Goal: Task Accomplishment & Management: Use online tool/utility

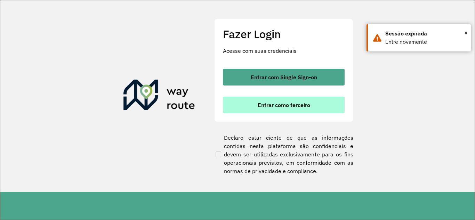
click at [262, 104] on span "Entrar como terceiro" at bounding box center [284, 105] width 53 height 6
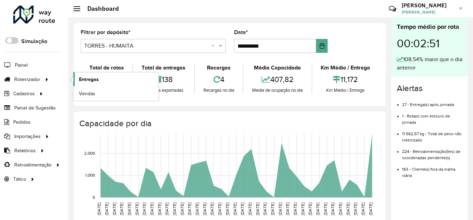
click at [90, 77] on span "Entregas" at bounding box center [89, 79] width 20 height 7
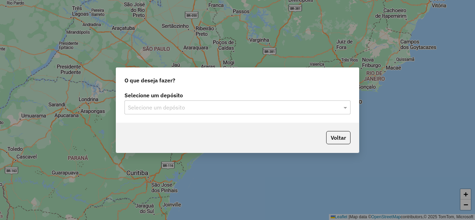
click at [226, 109] on input "text" at bounding box center [230, 108] width 205 height 8
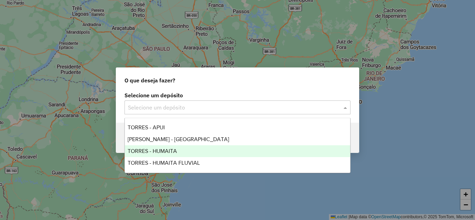
click at [173, 152] on span "TORRES - HUMAITA" at bounding box center [152, 151] width 49 height 6
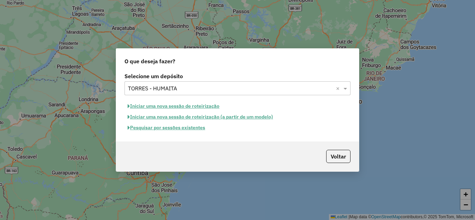
click at [174, 109] on button "Iniciar uma nova sessão de roteirização" at bounding box center [174, 106] width 98 height 11
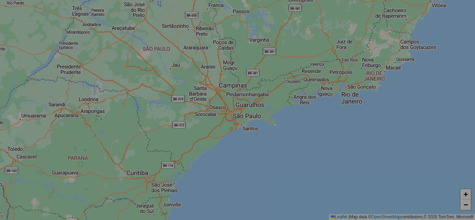
select select "*"
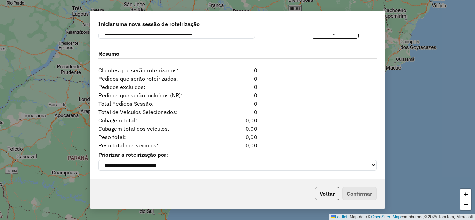
scroll to position [703, 0]
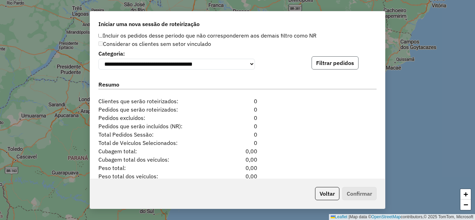
click at [334, 70] on button "Filtrar pedidos" at bounding box center [335, 62] width 47 height 13
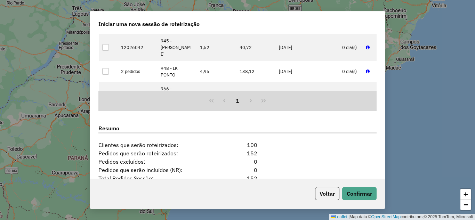
scroll to position [881, 0]
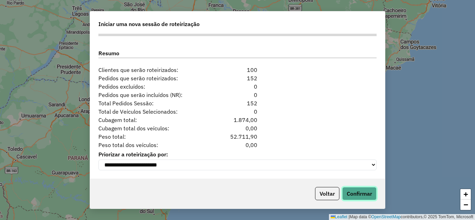
click at [347, 189] on button "Confirmar" at bounding box center [360, 193] width 34 height 13
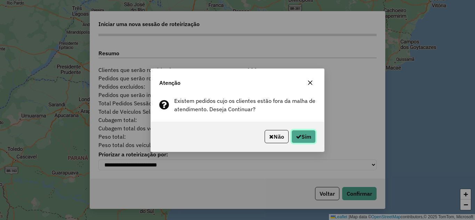
click at [303, 139] on button "Sim" at bounding box center [304, 136] width 24 height 13
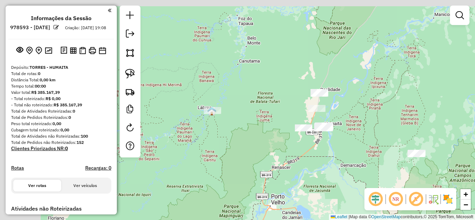
click at [260, 149] on div "Janela de atendimento Grade de atendimento Capacidade Transportadoras Veículos …" at bounding box center [237, 110] width 475 height 220
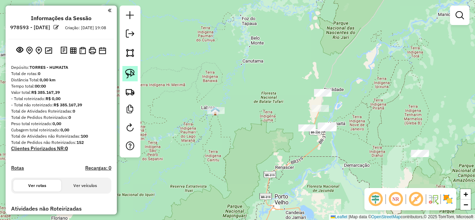
click at [126, 74] on img at bounding box center [130, 74] width 10 height 10
drag, startPoint x: 191, startPoint y: 132, endPoint x: 238, endPoint y: 119, distance: 49.1
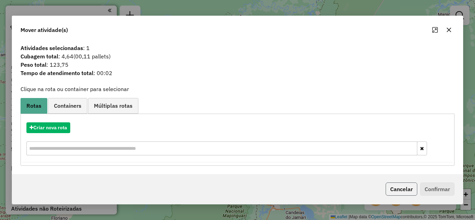
click at [392, 192] on button "Cancelar" at bounding box center [402, 189] width 32 height 13
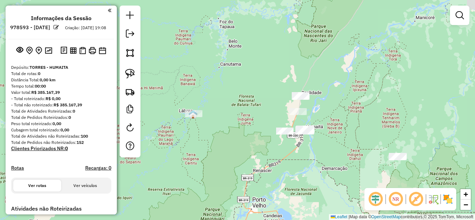
drag, startPoint x: 273, startPoint y: 176, endPoint x: 238, endPoint y: 175, distance: 35.2
click at [238, 175] on div "Janela de atendimento Grade de atendimento Capacidade Transportadoras Veículos …" at bounding box center [237, 110] width 475 height 220
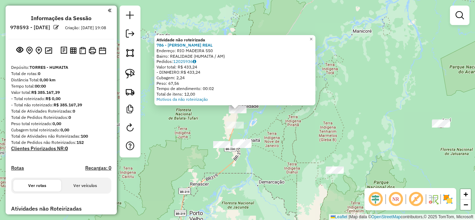
click at [280, 133] on div "Atividade não roteirizada 786 - [PERSON_NAME] REAL Endereço: RIO MADEIRA 550 Ba…" at bounding box center [237, 110] width 475 height 220
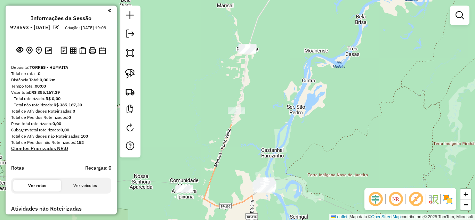
drag, startPoint x: 247, startPoint y: 141, endPoint x: 336, endPoint y: 139, distance: 88.8
click at [336, 139] on div "Janela de atendimento Grade de atendimento Capacidade Transportadoras Veículos …" at bounding box center [237, 110] width 475 height 220
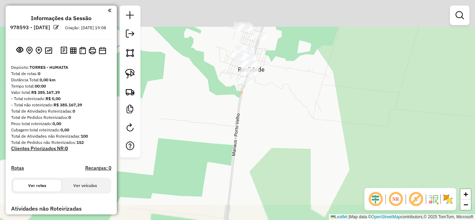
drag, startPoint x: 217, startPoint y: 94, endPoint x: 223, endPoint y: 101, distance: 8.6
click at [214, 102] on div "Janela de atendimento Grade de atendimento Capacidade Transportadoras Veículos …" at bounding box center [237, 110] width 475 height 220
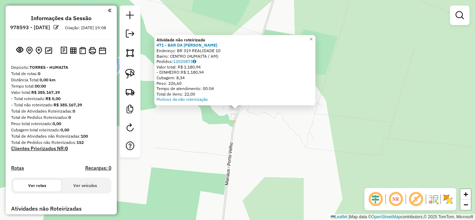
click at [225, 137] on div "Atividade não roteirizada 471 - BAR DA [PERSON_NAME]: BR 319 REALIDADE 10 Bairr…" at bounding box center [237, 110] width 475 height 220
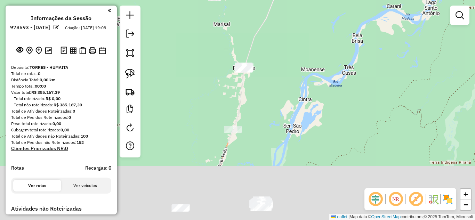
drag, startPoint x: 230, startPoint y: 130, endPoint x: 249, endPoint y: 58, distance: 74.2
click at [249, 58] on div "Janela de atendimento Grade de atendimento Capacidade Transportadoras Veículos …" at bounding box center [237, 110] width 475 height 220
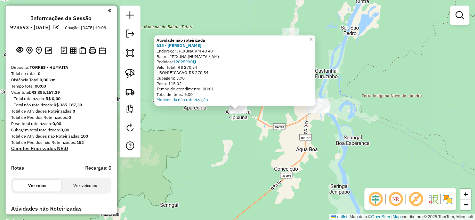
click at [262, 156] on div "Atividade não roteirizada 615 - [PERSON_NAME] IPIXUNA Endereço: IPIXUNA KM 40 4…" at bounding box center [237, 110] width 475 height 220
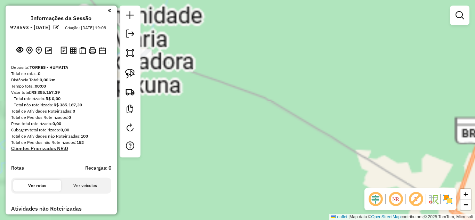
drag, startPoint x: 208, startPoint y: 100, endPoint x: 318, endPoint y: 133, distance: 114.6
click at [318, 133] on div "Janela de atendimento Grade de atendimento Capacidade Transportadoras Veículos …" at bounding box center [237, 110] width 475 height 220
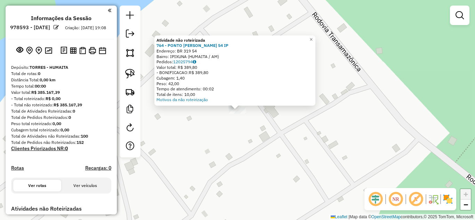
click at [223, 132] on div "Atividade não roteirizada 764 - PONTO CERTO KM 54 IP Endereço: BR 319 54 Bairro…" at bounding box center [237, 110] width 475 height 220
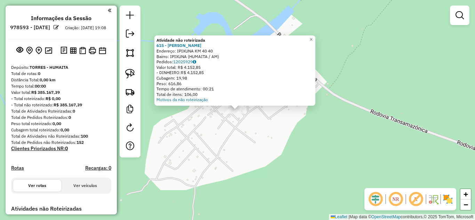
click at [230, 149] on div "Atividade não roteirizada 615 - [PERSON_NAME] IPIXUNA Endereço: IPIXUNA KM 40 4…" at bounding box center [237, 110] width 475 height 220
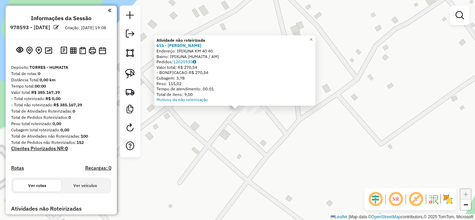
click at [219, 139] on div "Atividade não roteirizada 615 - [PERSON_NAME] IPIXUNA Endereço: IPIXUNA KM 40 4…" at bounding box center [237, 110] width 475 height 220
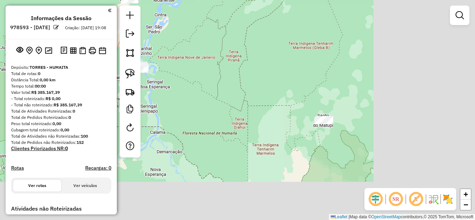
drag, startPoint x: 338, startPoint y: 147, endPoint x: 208, endPoint y: 85, distance: 143.1
click at [208, 85] on div "Janela de atendimento Grade de atendimento Capacidade Transportadoras Veículos …" at bounding box center [237, 110] width 475 height 220
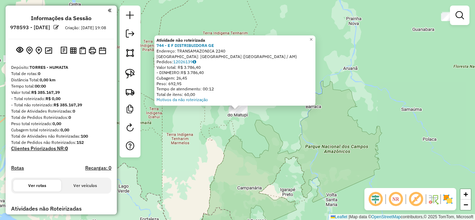
click at [256, 134] on div "Atividade não roteirizada 744 - E F DISTRIBUIDORA GE Endereço: TRANSAMAZONICA 2…" at bounding box center [237, 110] width 475 height 220
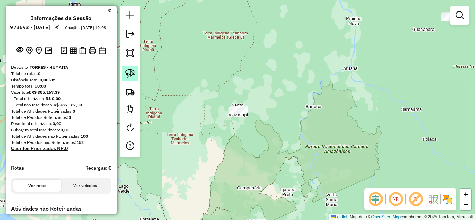
click at [132, 74] on img at bounding box center [130, 74] width 10 height 10
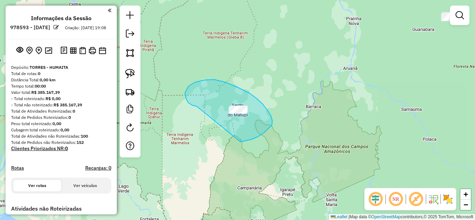
drag, startPoint x: 192, startPoint y: 105, endPoint x: 234, endPoint y: 142, distance: 55.2
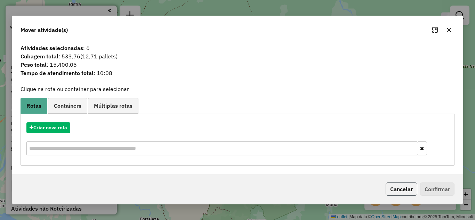
click at [398, 187] on button "Cancelar" at bounding box center [402, 189] width 32 height 13
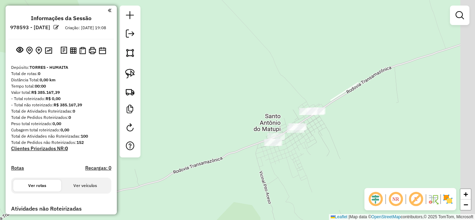
drag, startPoint x: 278, startPoint y: 118, endPoint x: 259, endPoint y: 107, distance: 22.2
click at [259, 107] on div "Janela de atendimento Grade de atendimento Capacidade Transportadoras Veículos …" at bounding box center [237, 110] width 475 height 220
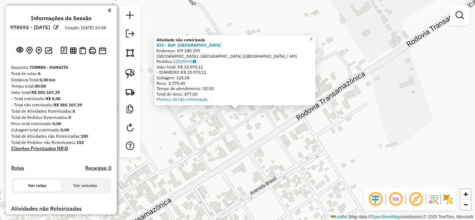
click at [225, 128] on div "Atividade não roteirizada 833 - SUP. LOS PAMPAS Endereço: KM 180 290 Bairro: [G…" at bounding box center [237, 110] width 475 height 220
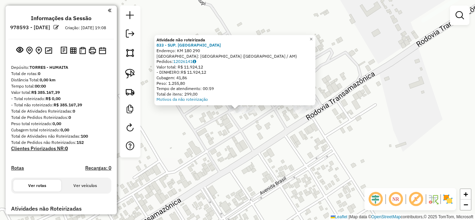
click at [237, 133] on div "Atividade não roteirizada 833 - SUP. LOS PAMPAS Endereço: KM 180 290 Bairro: [G…" at bounding box center [237, 110] width 475 height 220
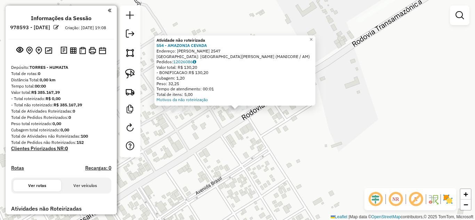
click at [270, 121] on div "Atividade não roteirizada 554 - AMAZONIA CEVADA Endereço: ROD TRANSAMAZONICA 25…" at bounding box center [237, 110] width 475 height 220
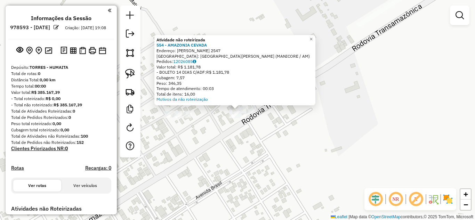
click at [255, 131] on div "Atividade não roteirizada 554 - AMAZONIA CEVADA Endereço: ROD TRANSAMAZONICA 25…" at bounding box center [237, 110] width 475 height 220
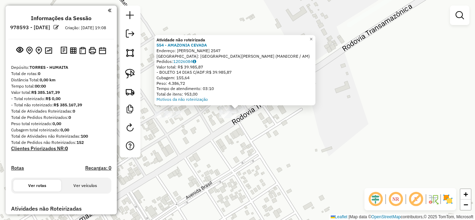
click at [248, 119] on div "Atividade não roteirizada 554 - AMAZONIA CEVADA Endereço: ROD TRANSAMAZONICA 25…" at bounding box center [237, 110] width 475 height 220
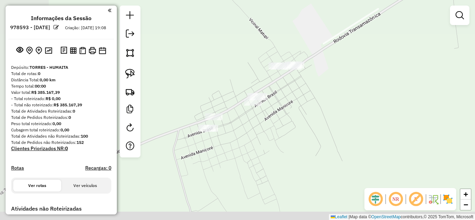
drag, startPoint x: 235, startPoint y: 150, endPoint x: 286, endPoint y: 97, distance: 72.6
click at [286, 97] on div "Janela de atendimento Grade de atendimento Capacidade Transportadoras Veículos …" at bounding box center [237, 110] width 475 height 220
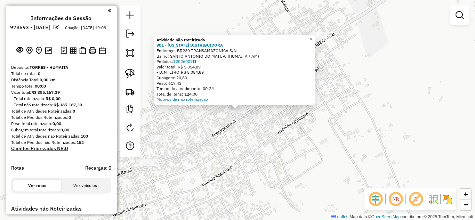
click at [239, 128] on div "Atividade não roteirizada 981 - [US_STATE] DISTRIBUIDORA Endereço: BR230 TRANSA…" at bounding box center [237, 110] width 475 height 220
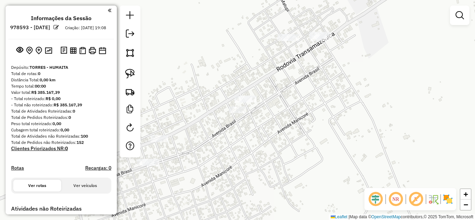
click at [242, 95] on div "Janela de atendimento Grade de atendimento Capacidade Transportadoras Veículos …" at bounding box center [237, 110] width 475 height 220
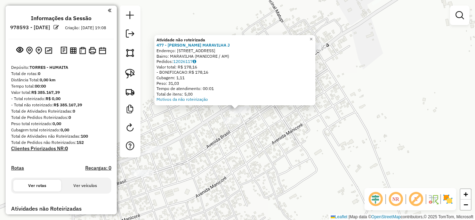
click at [245, 128] on div "Atividade não roteirizada 477 - MERCADO MARAVILHA J Endereço: [STREET_ADDRESS] …" at bounding box center [237, 110] width 475 height 220
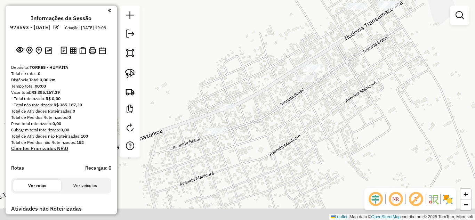
drag, startPoint x: 230, startPoint y: 128, endPoint x: 283, endPoint y: 99, distance: 60.0
click at [283, 99] on div "Janela de atendimento Grade de atendimento Capacidade Transportadoras Veículos …" at bounding box center [237, 110] width 475 height 220
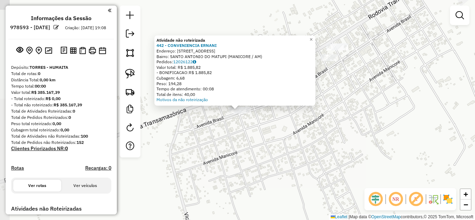
click at [272, 143] on div "Atividade não roteirizada 442 - CONVENIENCIA ERNANI Endereço: [STREET_ADDRESS] …" at bounding box center [237, 110] width 475 height 220
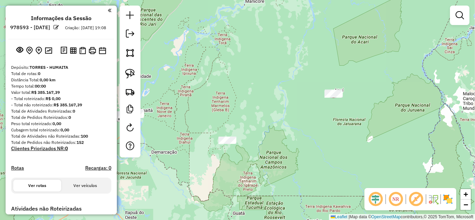
drag, startPoint x: 322, startPoint y: 145, endPoint x: 290, endPoint y: 147, distance: 32.4
click at [290, 147] on div "Janela de atendimento Grade de atendimento Capacidade Transportadoras Veículos …" at bounding box center [237, 110] width 475 height 220
click at [133, 74] on img at bounding box center [130, 74] width 10 height 10
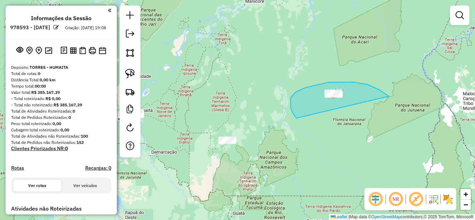
drag, startPoint x: 297, startPoint y: 118, endPoint x: 397, endPoint y: 109, distance: 101.0
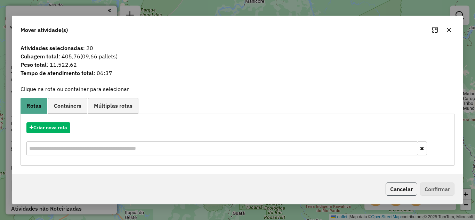
click at [401, 189] on button "Cancelar" at bounding box center [402, 189] width 32 height 13
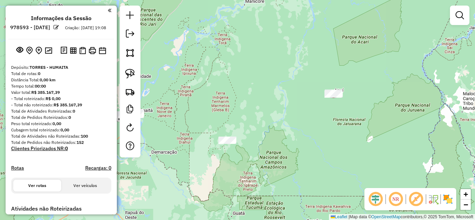
drag, startPoint x: 207, startPoint y: 99, endPoint x: 326, endPoint y: 87, distance: 119.6
click at [326, 87] on div "Janela de atendimento Grade de atendimento Capacidade Transportadoras Veículos …" at bounding box center [237, 110] width 475 height 220
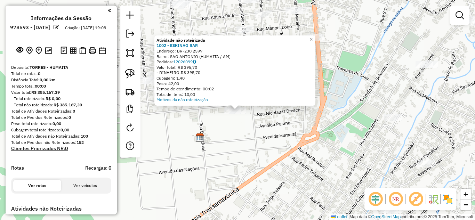
click at [226, 135] on div "Atividade não roteirizada 1002 - ESKINAO BAR Endereço: BR-230 2599 Bairro: SAO …" at bounding box center [237, 110] width 475 height 220
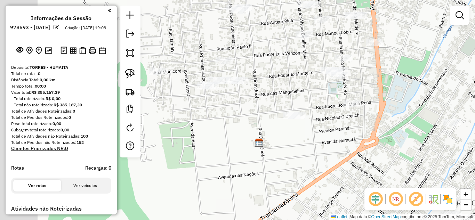
drag, startPoint x: 191, startPoint y: 122, endPoint x: 255, endPoint y: 128, distance: 63.6
click at [255, 128] on div "Janela de atendimento Grade de atendimento Capacidade Transportadoras Veículos …" at bounding box center [237, 110] width 475 height 220
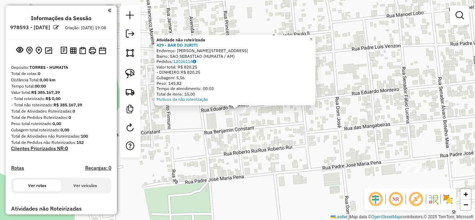
click at [249, 135] on div "Atividade não roteirizada 429 - BAR DO JURITI Endereço: R [PERSON_NAME] 2405 Ba…" at bounding box center [237, 110] width 475 height 220
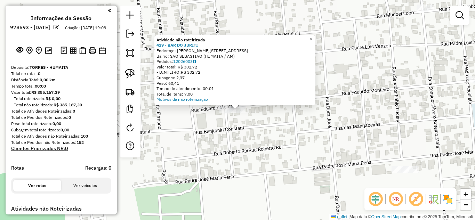
click at [247, 125] on div "Atividade não roteirizada 429 - BAR DO JURITI Endereço: R [PERSON_NAME] 2405 Ba…" at bounding box center [237, 110] width 475 height 220
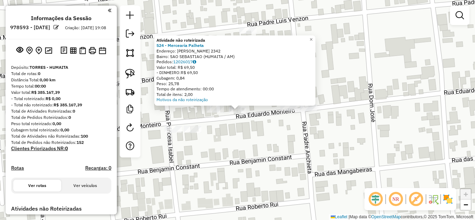
drag, startPoint x: 264, startPoint y: 137, endPoint x: 287, endPoint y: 124, distance: 26.4
click at [264, 138] on div "Atividade não roteirizada 524 - Mercearia Palheta Endereço: [PERSON_NAME][STREE…" at bounding box center [237, 110] width 475 height 220
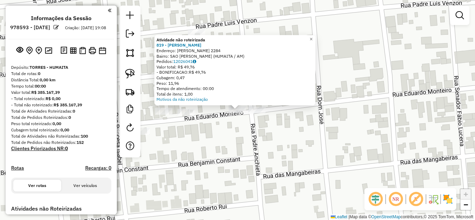
click at [262, 113] on div at bounding box center [257, 110] width 17 height 7
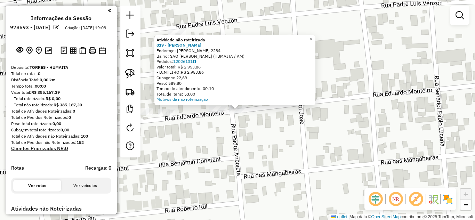
click at [255, 125] on div "× Atividade não roteirizada 819 - [PERSON_NAME]: R [PERSON_NAME] 2284 Bairro: S…" at bounding box center [237, 110] width 475 height 220
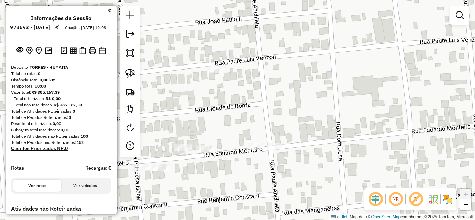
drag, startPoint x: 254, startPoint y: 142, endPoint x: 289, endPoint y: 168, distance: 43.4
click at [289, 168] on div "Janela de atendimento Grade de atendimento Capacidade Transportadoras Veículos …" at bounding box center [237, 110] width 475 height 220
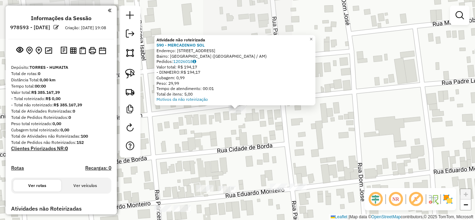
click at [219, 131] on div "Atividade não roteirizada 590 - MERCADINHO SOL Endereço: [STREET_ADDRESS] Pedid…" at bounding box center [237, 110] width 475 height 220
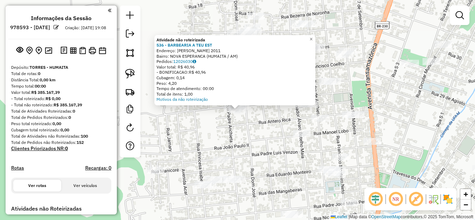
click at [211, 125] on div "Atividade não roteirizada 536 - BARBEARIA A TEU EST Endereço: Marechal [PERSON_…" at bounding box center [237, 110] width 475 height 220
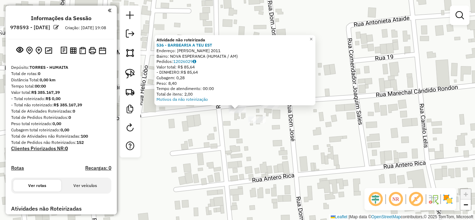
click at [229, 128] on div "Atividade não roteirizada 536 - BARBEARIA A TEU EST Endereço: Marechal [PERSON_…" at bounding box center [237, 110] width 475 height 220
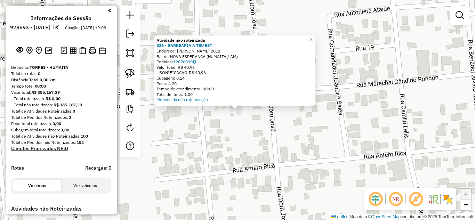
click at [227, 131] on div "Atividade não roteirizada 536 - BARBEARIA A TEU EST Endereço: Marechal [PERSON_…" at bounding box center [237, 110] width 475 height 220
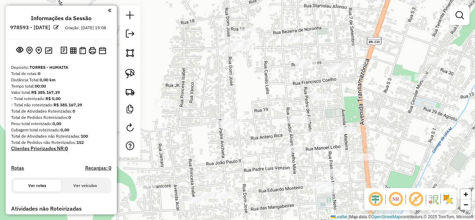
drag, startPoint x: 231, startPoint y: 82, endPoint x: 225, endPoint y: 146, distance: 64.0
click at [225, 146] on div "Janela de atendimento Grade de atendimento Capacidade Transportadoras Veículos …" at bounding box center [237, 110] width 475 height 220
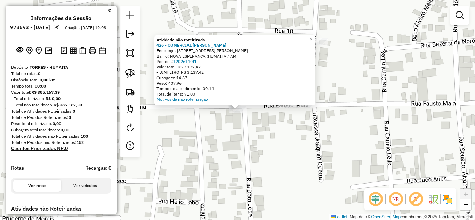
click at [294, 145] on div "Atividade não roteirizada 426 - COMERCIAL [PERSON_NAME] Endereço: R [STREET_ADD…" at bounding box center [237, 110] width 475 height 220
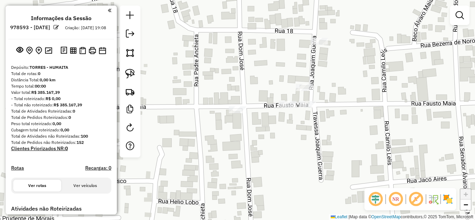
click at [284, 108] on div at bounding box center [288, 104] width 17 height 7
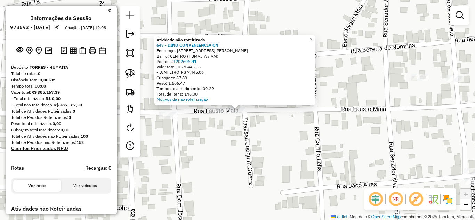
click at [248, 127] on div "Atividade não roteirizada 647 - DINO CONVENIENCIA CN Endereço: [STREET_ADDRESS]…" at bounding box center [237, 110] width 475 height 220
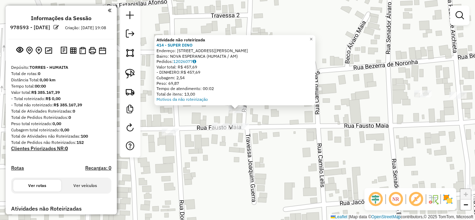
click at [210, 153] on div "Atividade não roteirizada 414 - SUPER DINO Endereço: [STREET_ADDRESS][PERSON_NA…" at bounding box center [237, 110] width 475 height 220
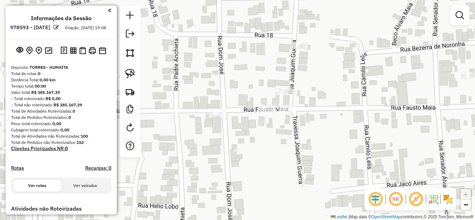
drag, startPoint x: 206, startPoint y: 157, endPoint x: 265, endPoint y: 136, distance: 62.5
click at [269, 136] on div "Janela de atendimento Grade de atendimento Capacidade Transportadoras Veículos …" at bounding box center [237, 110] width 475 height 220
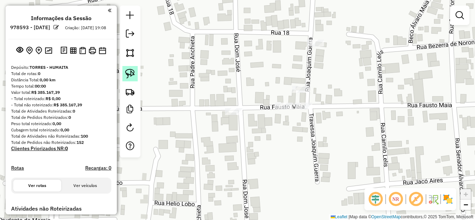
click at [127, 76] on img at bounding box center [130, 74] width 10 height 10
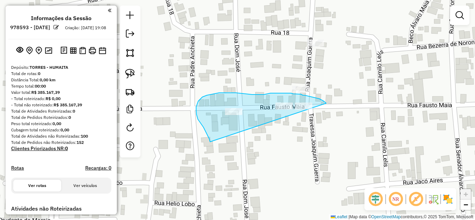
drag, startPoint x: 204, startPoint y: 127, endPoint x: 334, endPoint y: 123, distance: 130.3
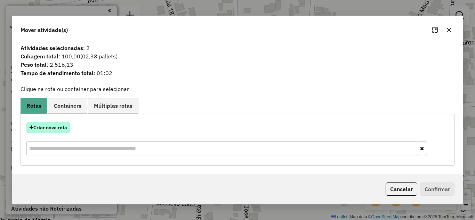
click at [62, 127] on button "Criar nova rota" at bounding box center [48, 128] width 44 height 11
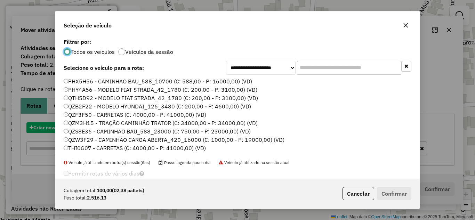
scroll to position [4, 2]
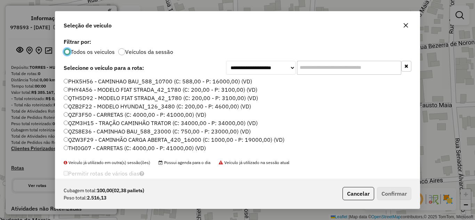
click at [98, 84] on label "PHX5H56 - CAMINHAO BAU_588_10700 (C: 588,00 - P: 16000,00) (VD)" at bounding box center [158, 81] width 189 height 8
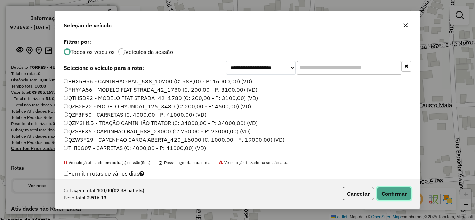
click at [392, 194] on button "Confirmar" at bounding box center [394, 193] width 34 height 13
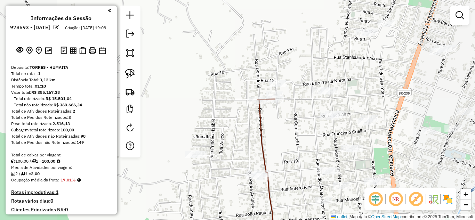
drag, startPoint x: 208, startPoint y: 128, endPoint x: 233, endPoint y: 110, distance: 30.1
click at [233, 110] on div "Rota 1 - Placa PHX5H56 426 - COMERCIAL REIS Janela de atendimento Grade de aten…" at bounding box center [237, 110] width 475 height 220
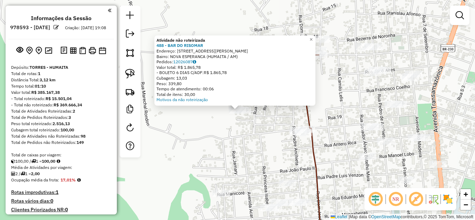
click at [235, 143] on div "Atividade não roteirizada 488 - BAR DO RISOMAR Endereço: R. TOME DE SOUZA 2436 …" at bounding box center [237, 110] width 475 height 220
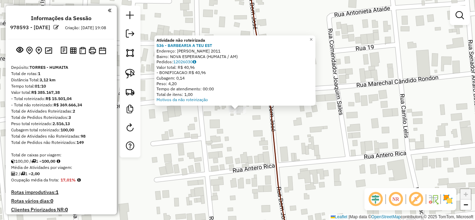
click at [251, 145] on div "Atividade não roteirizada 536 - BARBEARIA A TEU EST Endereço: Marechal [PERSON_…" at bounding box center [237, 110] width 475 height 220
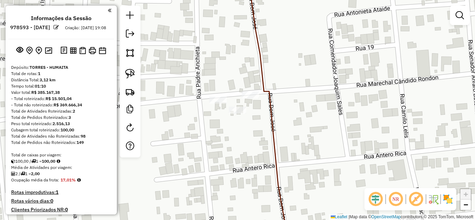
click at [219, 96] on div "Janela de atendimento Grade de atendimento Capacidade Transportadoras Veículos …" at bounding box center [237, 110] width 475 height 220
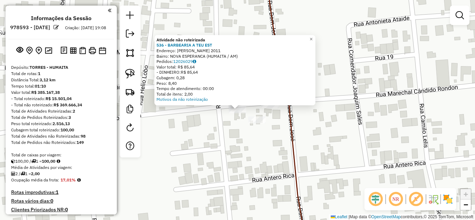
click at [226, 132] on div "Atividade não roteirizada 536 - BARBEARIA A TEU EST Endereço: Marechal [PERSON_…" at bounding box center [237, 110] width 475 height 220
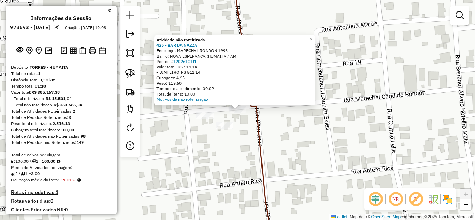
click at [262, 131] on icon at bounding box center [253, 110] width 39 height 265
select select "**********"
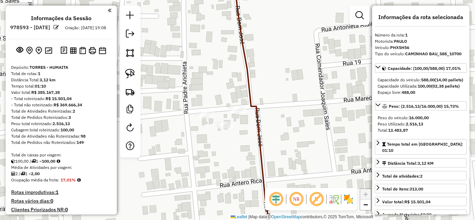
scroll to position [216, 0]
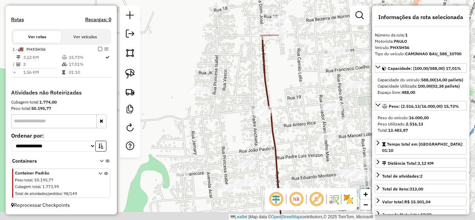
drag, startPoint x: 234, startPoint y: 164, endPoint x: 257, endPoint y: 95, distance: 72.1
click at [256, 111] on div "Janela de atendimento Grade de atendimento Capacidade Transportadoras Veículos …" at bounding box center [237, 110] width 475 height 220
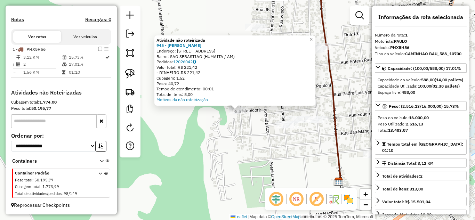
click at [238, 139] on div "Atividade não roteirizada 945 - MERCEARIA [PERSON_NAME]: [STREET_ADDRESS][PERSO…" at bounding box center [237, 110] width 475 height 220
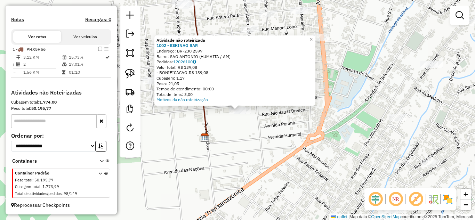
click at [305, 148] on div "Atividade não roteirizada 1002 - ESKINAO BAR Endereço: BR-230 2599 Bairro: SAO …" at bounding box center [237, 110] width 475 height 220
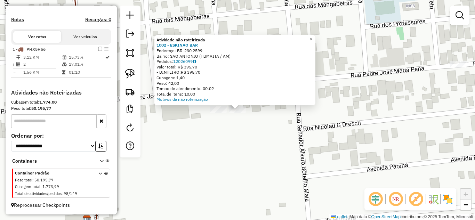
click at [212, 136] on div "Atividade não roteirizada 1002 - ESKINAO BAR Endereço: BR-230 2599 Bairro: SAO …" at bounding box center [237, 110] width 475 height 220
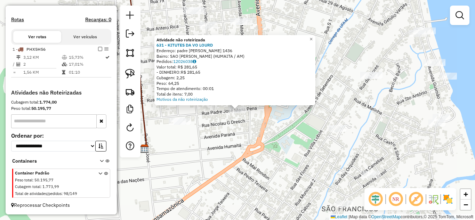
click at [299, 128] on div "Atividade não roteirizada 631 - KITUTES DA VO LOURD Endereço: padre [PERSON_NAM…" at bounding box center [237, 110] width 475 height 220
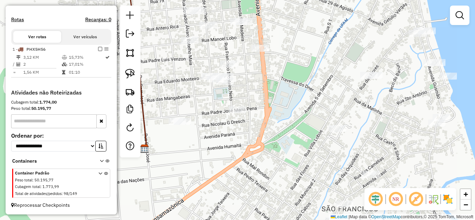
click at [260, 131] on div "Janela de atendimento Grade de atendimento Capacidade Transportadoras Veículos …" at bounding box center [237, 110] width 475 height 220
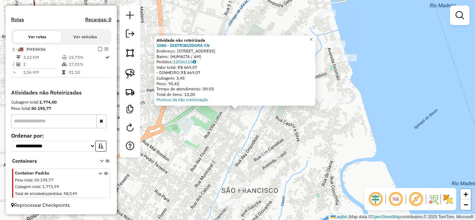
click at [271, 139] on div "Atividade não roteirizada 1088 - DISTRIBUIDORA CN Endereço: [STREET_ADDRESS] Pe…" at bounding box center [237, 110] width 475 height 220
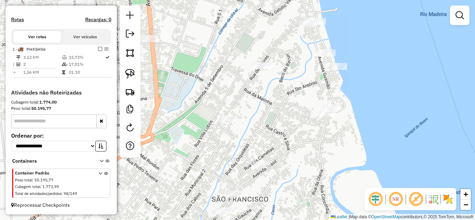
drag, startPoint x: 299, startPoint y: 112, endPoint x: 213, endPoint y: 156, distance: 96.2
click at [213, 156] on div "Janela de atendimento Grade de atendimento Capacidade Transportadoras Veículos …" at bounding box center [237, 110] width 475 height 220
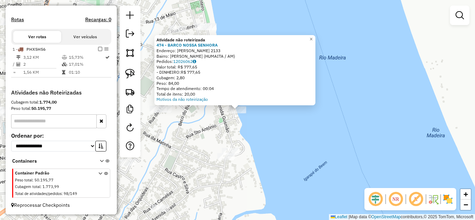
click at [221, 127] on div "Atividade não roteirizada 474 - BARCO NOSSA SENHORA Endereço: Monteiro 2133 Bai…" at bounding box center [237, 110] width 475 height 220
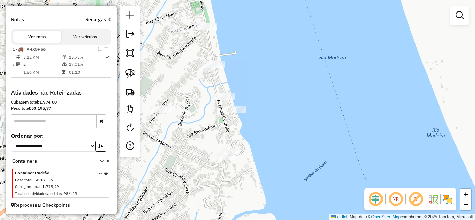
click at [226, 100] on div at bounding box center [221, 96] width 17 height 7
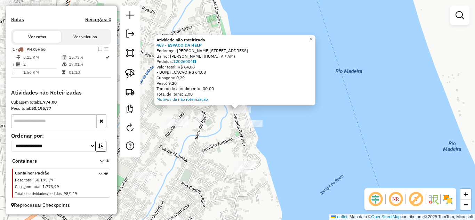
click at [223, 121] on div "Atividade não roteirizada 463 - ESPACO DA HELP Endereço: [STREET_ADDRESS][PERSO…" at bounding box center [237, 110] width 475 height 220
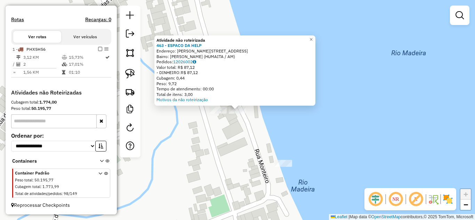
drag, startPoint x: 225, startPoint y: 151, endPoint x: 215, endPoint y: 129, distance: 23.5
click at [224, 151] on div "Atividade não roteirizada 463 - ESPACO DA HELP Endereço: [STREET_ADDRESS] Pedid…" at bounding box center [237, 110] width 475 height 220
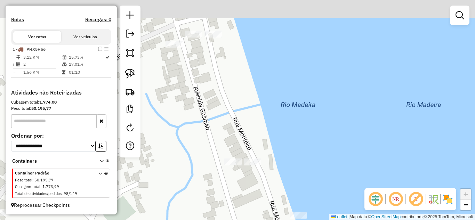
drag, startPoint x: 230, startPoint y: 182, endPoint x: 235, endPoint y: 197, distance: 16.1
click at [235, 197] on div "Janela de atendimento Grade de atendimento Capacidade Transportadoras Veículos …" at bounding box center [237, 110] width 475 height 220
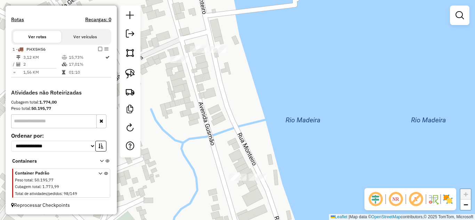
click at [220, 53] on div at bounding box center [218, 49] width 17 height 7
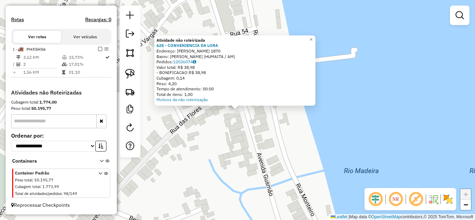
click at [217, 128] on div "Atividade não roteirizada 628 - CONVENIENCIA DA [PERSON_NAME]: [PERSON_NAME] 18…" at bounding box center [237, 110] width 475 height 220
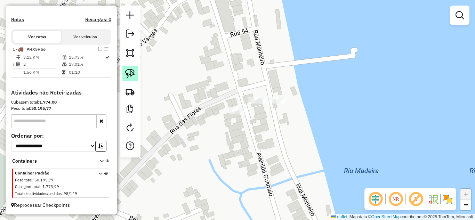
click at [134, 74] on img at bounding box center [130, 74] width 10 height 10
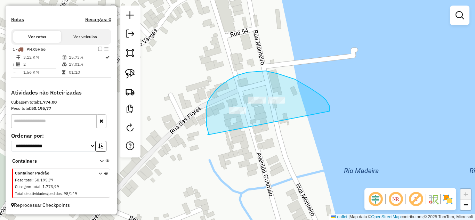
drag, startPoint x: 208, startPoint y: 135, endPoint x: 330, endPoint y: 111, distance: 124.1
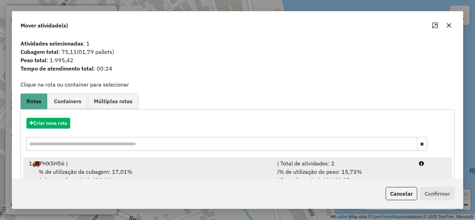
click at [345, 165] on div "| Total de atividades: 2" at bounding box center [344, 163] width 142 height 8
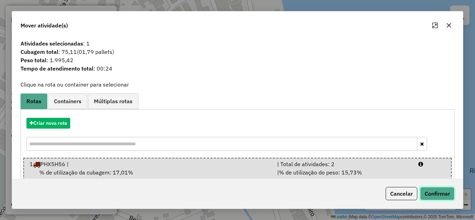
click at [438, 196] on button "Confirmar" at bounding box center [437, 193] width 34 height 13
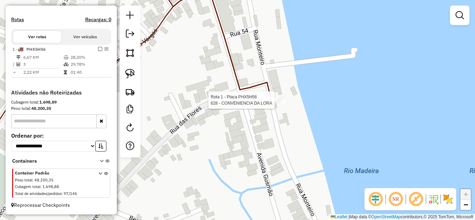
select select "**********"
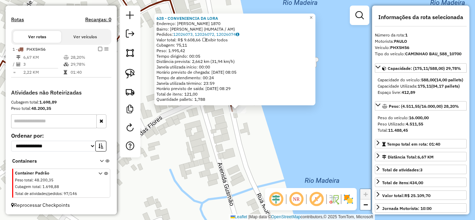
click at [313, 152] on div "628 - CONVENIENCIA [PERSON_NAME]: [PERSON_NAME] 1870 Bairro: [PERSON_NAME] (HUM…" at bounding box center [237, 110] width 475 height 220
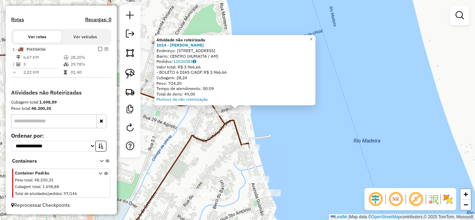
click at [272, 127] on div "Atividade não roteirizada 1014 - [PERSON_NAME] Endereço: [STREET_ADDRESS][PERSO…" at bounding box center [237, 110] width 475 height 220
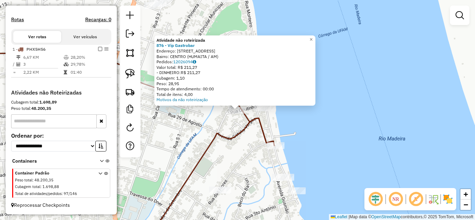
click at [226, 120] on div "Atividade não roteirizada 876 - Vip Gastrobar Endereço: [STREET_ADDRESS] Pedido…" at bounding box center [237, 110] width 475 height 220
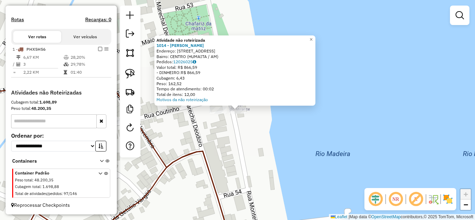
click at [231, 129] on div "Atividade não roteirizada 1014 - MIRANTE Endereço: [STREET_ADDRESS] Pedidos: 12…" at bounding box center [237, 110] width 475 height 220
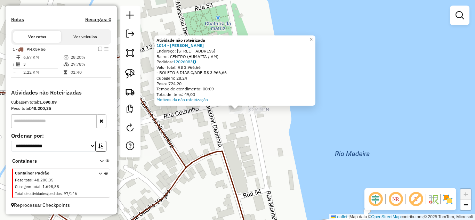
click at [222, 121] on div "Atividade não roteirizada 1014 - [PERSON_NAME] Endereço: [STREET_ADDRESS][PERSO…" at bounding box center [237, 110] width 475 height 220
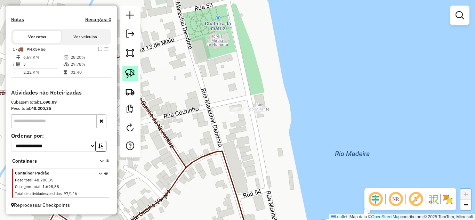
click at [134, 73] on img at bounding box center [130, 74] width 10 height 10
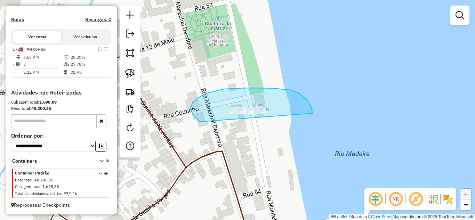
drag, startPoint x: 192, startPoint y: 112, endPoint x: 304, endPoint y: 120, distance: 112.7
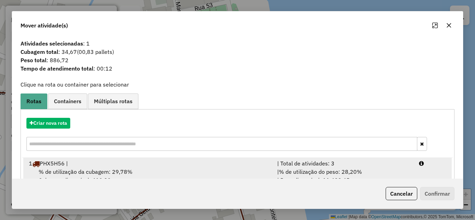
click at [355, 164] on div "| Total de atividades: 3" at bounding box center [344, 163] width 142 height 8
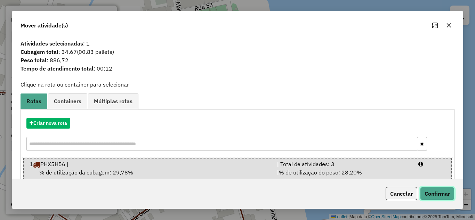
click at [433, 193] on button "Confirmar" at bounding box center [437, 193] width 34 height 13
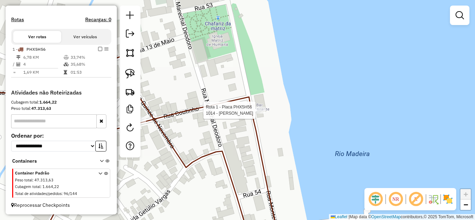
select select "**********"
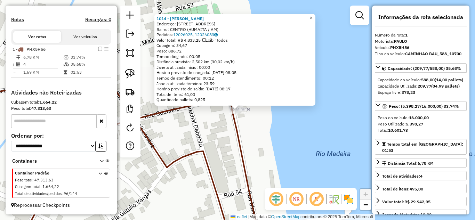
click at [263, 124] on div "1014 - [PERSON_NAME] Endereço: [STREET_ADDRESS][PERSON_NAME] Pedidos: 12026025,…" at bounding box center [237, 110] width 475 height 220
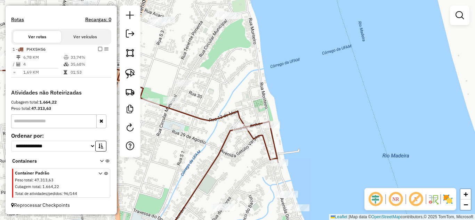
drag, startPoint x: 261, startPoint y: 85, endPoint x: 278, endPoint y: 118, distance: 37.8
click at [334, 110] on div "Janela de atendimento Grade de atendimento Capacidade Transportadoras Veículos …" at bounding box center [237, 110] width 475 height 220
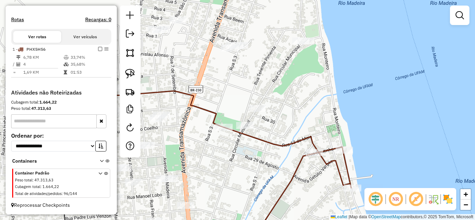
click at [263, 104] on div "Janela de atendimento Grade de atendimento Capacidade Transportadoras Veículos …" at bounding box center [237, 110] width 475 height 220
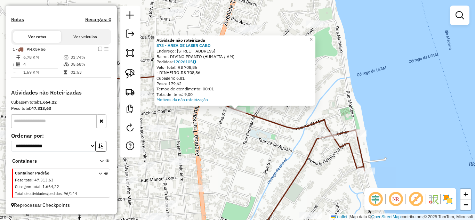
click at [248, 133] on div "Atividade não roteirizada 873 - AREA DE LASER CABO Endereço: [STREET_ADDRESS][D…" at bounding box center [237, 110] width 475 height 220
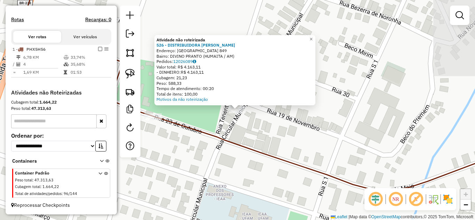
click at [275, 125] on div "Atividade não roteirizada 526 - DISTRIBUIDORA TORRES Endereço: [GEOGRAPHIC_DATA…" at bounding box center [237, 110] width 475 height 220
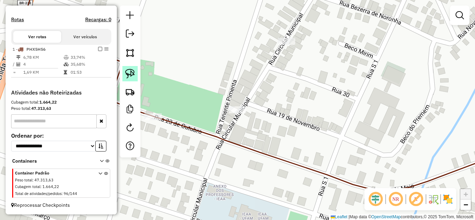
click at [134, 73] on img at bounding box center [130, 74] width 10 height 10
drag, startPoint x: 215, startPoint y: 119, endPoint x: 301, endPoint y: 124, distance: 85.8
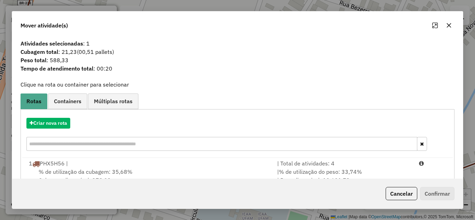
click at [335, 167] on div "| Total de atividades: 4" at bounding box center [344, 163] width 142 height 8
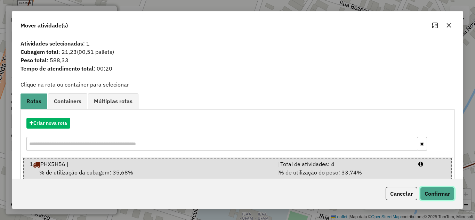
click at [435, 192] on button "Confirmar" at bounding box center [437, 193] width 34 height 13
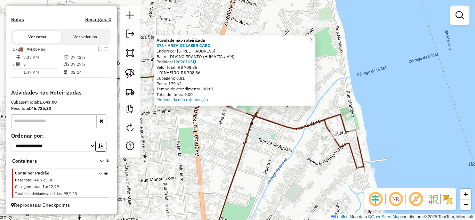
click at [202, 151] on div "Atividade não roteirizada 873 - AREA DE LASER CABO Endereço: [STREET_ADDRESS][D…" at bounding box center [237, 110] width 475 height 220
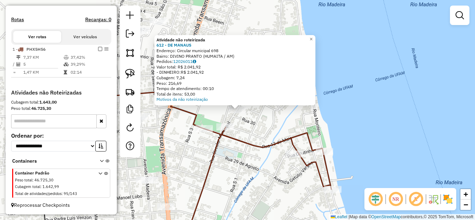
click at [266, 118] on div "Atividade não roteirizada 612 - DE MANAUS Endereço: Circular municipal 698 Bair…" at bounding box center [237, 110] width 475 height 220
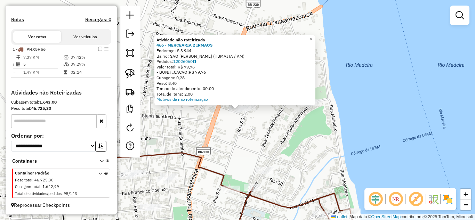
click at [219, 135] on div "Atividade não roteirizada 466 - MERCEARIA 2 IRMAOS Endereço: S 3 944 Bairro: SA…" at bounding box center [237, 110] width 475 height 220
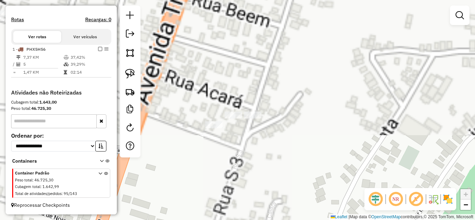
click at [252, 119] on div at bounding box center [252, 115] width 17 height 7
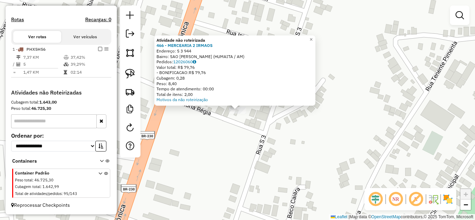
click at [317, 144] on div "Atividade não roteirizada 466 - MERCEARIA 2 IRMAOS Endereço: S 3 944 Bairro: SA…" at bounding box center [237, 110] width 475 height 220
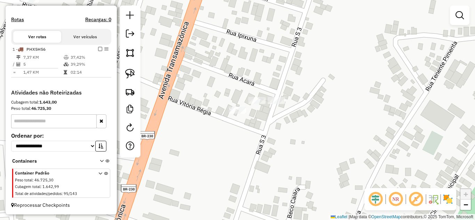
drag, startPoint x: 337, startPoint y: 145, endPoint x: 211, endPoint y: 165, distance: 127.2
click at [211, 165] on div "Janela de atendimento Grade de atendimento Capacidade Transportadoras Veículos …" at bounding box center [237, 110] width 475 height 220
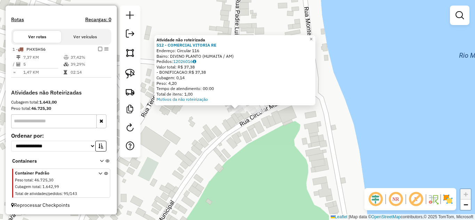
click at [262, 113] on div at bounding box center [257, 110] width 17 height 7
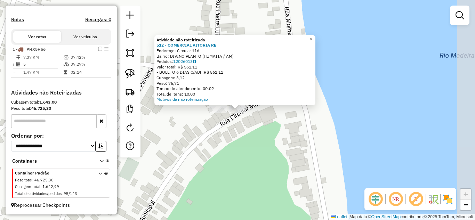
click at [252, 127] on div "Atividade não roteirizada 512 - COMERCIAL VITORIA RE Endereço: Circular 116 Bai…" at bounding box center [237, 110] width 475 height 220
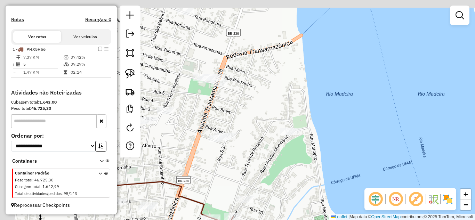
drag, startPoint x: 314, startPoint y: 128, endPoint x: 351, endPoint y: 137, distance: 37.6
click at [351, 137] on div "Janela de atendimento Grade de atendimento Capacidade Transportadoras Veículos …" at bounding box center [237, 110] width 475 height 220
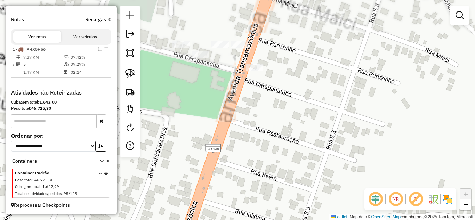
click at [253, 74] on div "Janela de atendimento Grade de atendimento Capacidade Transportadoras Veículos …" at bounding box center [237, 110] width 475 height 220
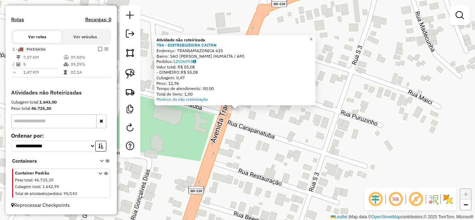
click at [207, 127] on div "Atividade não roteirizada 754 - DISTRIBUIDORA CAITAN Endereço: TRANSAMAZONICA 6…" at bounding box center [237, 110] width 475 height 220
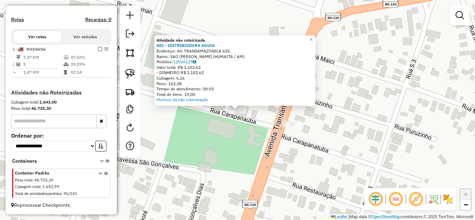
click at [215, 119] on div "Atividade não roteirizada 582 - DISTRIBUIDORA AGUIA Endereço: AV. TRANSAMAZONIC…" at bounding box center [237, 110] width 475 height 220
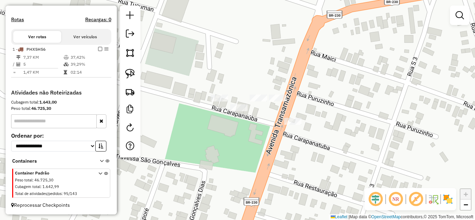
click at [216, 103] on div "Janela de atendimento Grade de atendimento Capacidade Transportadoras Veículos …" at bounding box center [237, 110] width 475 height 220
click at [217, 102] on div at bounding box center [219, 98] width 17 height 7
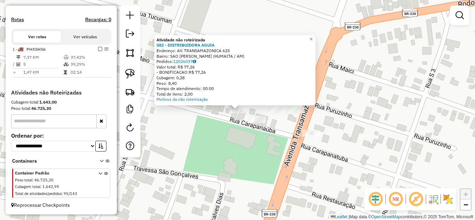
click at [209, 123] on div "Atividade não roteirizada 582 - DISTRIBUIDORA AGUIA Endereço: AV. TRANSAMAZONIC…" at bounding box center [237, 110] width 475 height 220
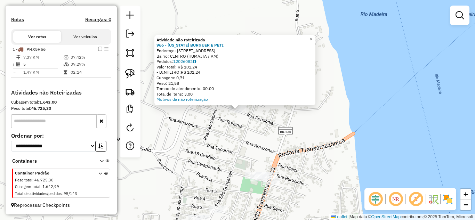
click at [201, 117] on div "Atividade não roteirizada 966 - [US_STATE] BURGUER E PETI Endereço: [STREET_ADD…" at bounding box center [237, 110] width 475 height 220
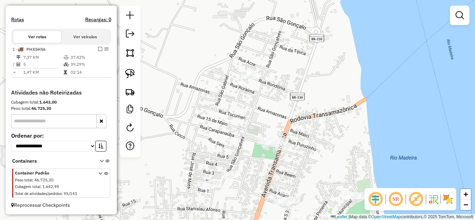
drag, startPoint x: 197, startPoint y: 104, endPoint x: 253, endPoint y: 22, distance: 99.6
click at [251, 25] on div "Janela de atendimento Grade de atendimento Capacidade Transportadoras Veículos …" at bounding box center [237, 110] width 475 height 220
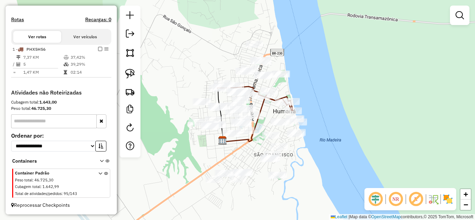
drag, startPoint x: 194, startPoint y: 121, endPoint x: 198, endPoint y: 109, distance: 12.7
click at [198, 109] on div "Janela de atendimento Grade de atendimento Capacidade Transportadoras Veículos …" at bounding box center [237, 110] width 475 height 220
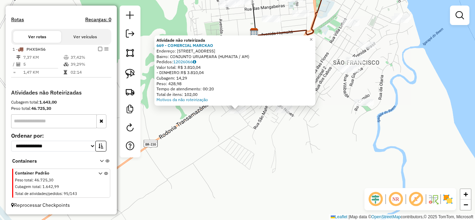
click at [253, 142] on div "Atividade não roteirizada 669 - COMERCIAL MARCKAO Endereço: [STREET_ADDRESS] Pe…" at bounding box center [237, 110] width 475 height 220
click at [223, 138] on div "Atividade não roteirizada 669 - COMERCIAL MARCKAO Endereço: [STREET_ADDRESS] Pe…" at bounding box center [237, 110] width 475 height 220
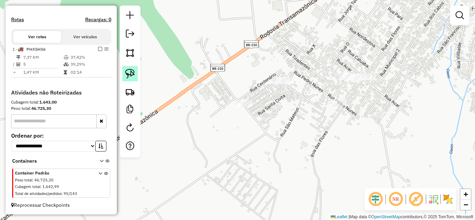
click at [129, 77] on img at bounding box center [130, 74] width 10 height 10
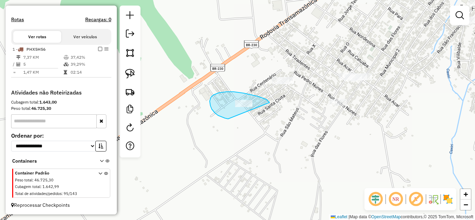
drag, startPoint x: 215, startPoint y: 113, endPoint x: 279, endPoint y: 115, distance: 64.1
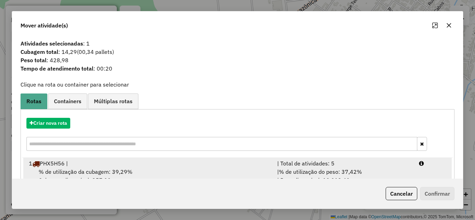
click at [256, 159] on li "1 PHX5H56 | | Total de atividades: 5 % de utilização da cubagem: 39,29% Cubagem…" at bounding box center [237, 172] width 429 height 28
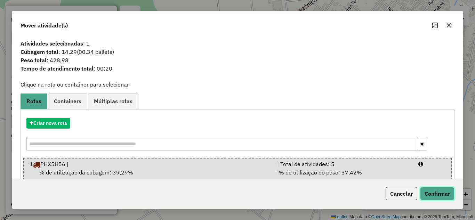
click at [429, 197] on button "Confirmar" at bounding box center [437, 193] width 34 height 13
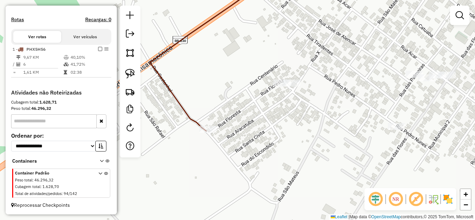
click at [296, 87] on div at bounding box center [291, 83] width 17 height 7
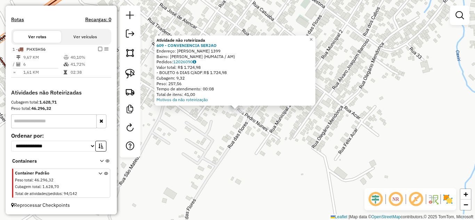
click at [274, 113] on div "Atividade não roteirizada 609 - CONVENIENCIA SERJAO Endereço: [PERSON_NAME] 139…" at bounding box center [237, 110] width 475 height 220
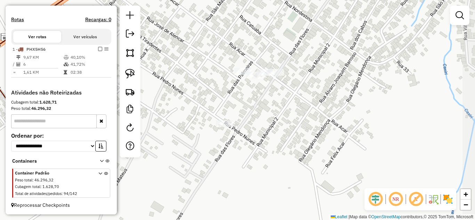
click at [234, 94] on div "Janela de atendimento Grade de atendimento Capacidade Transportadoras Veículos …" at bounding box center [237, 110] width 475 height 220
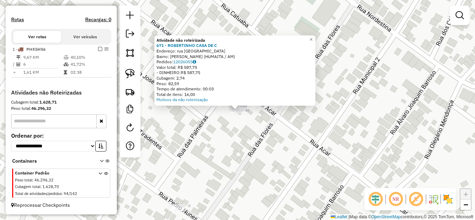
click at [259, 135] on div "Atividade não roteirizada 671 - ROBERTINHO CASA DE C Endereço: rua republica or…" at bounding box center [237, 110] width 475 height 220
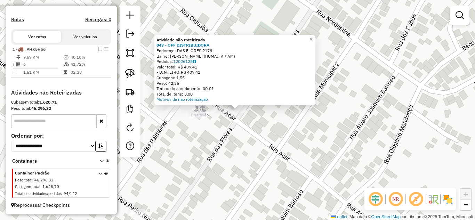
click at [229, 125] on div "Atividade não roteirizada 843 - OFF DISTRIBUIDORA Endereço: DAS FLORES 2178 Bai…" at bounding box center [237, 110] width 475 height 220
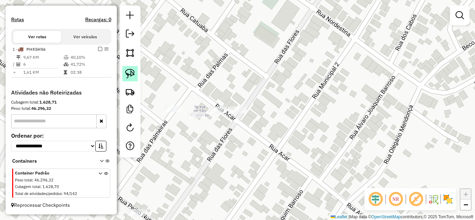
click at [129, 73] on img at bounding box center [130, 74] width 10 height 10
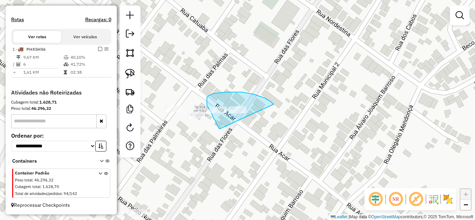
drag, startPoint x: 219, startPoint y: 127, endPoint x: 274, endPoint y: 104, distance: 59.8
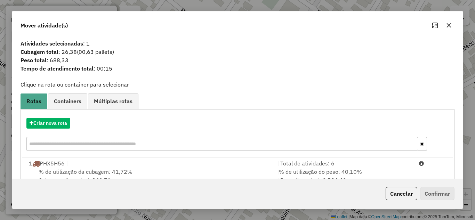
click at [318, 166] on div "| Total de atividades: 6" at bounding box center [344, 163] width 142 height 8
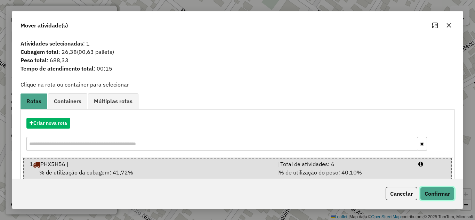
click at [434, 192] on button "Confirmar" at bounding box center [437, 193] width 34 height 13
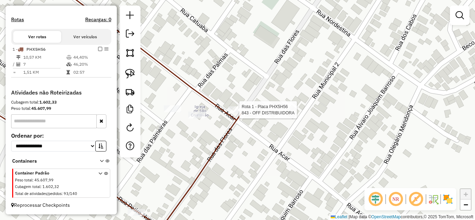
click at [242, 113] on div at bounding box center [237, 110] width 17 height 7
select select "**********"
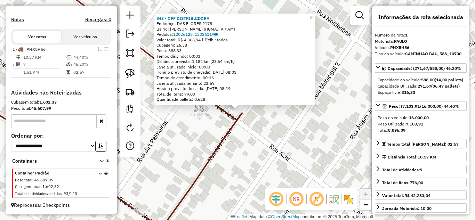
click at [272, 156] on div "Rota 1 - Placa PHX5H56 843 - OFF DISTRIBUIDORA 843 - OFF DISTRIBUIDORA Endereço…" at bounding box center [237, 110] width 475 height 220
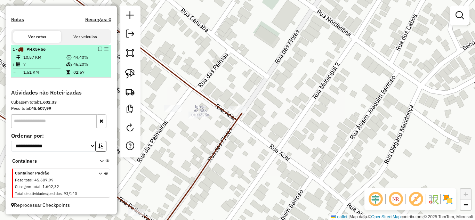
click at [100, 50] on em at bounding box center [100, 49] width 4 height 4
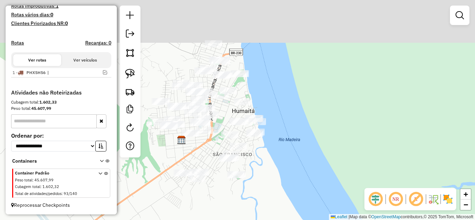
drag, startPoint x: 228, startPoint y: 99, endPoint x: 212, endPoint y: 173, distance: 75.8
click at [212, 181] on div "Janela de atendimento Grade de atendimento Capacidade Transportadoras Veículos …" at bounding box center [237, 110] width 475 height 220
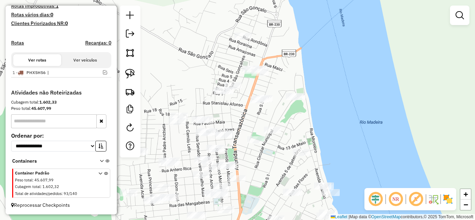
drag, startPoint x: 184, startPoint y: 56, endPoint x: 196, endPoint y: 65, distance: 15.0
click at [196, 65] on div "Janela de atendimento Grade de atendimento Capacidade Transportadoras Veículos …" at bounding box center [237, 110] width 475 height 220
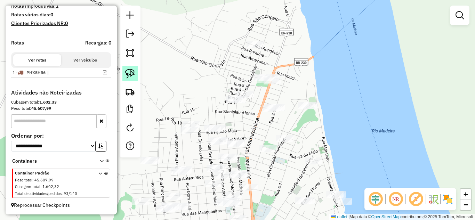
click at [129, 70] on img at bounding box center [130, 74] width 10 height 10
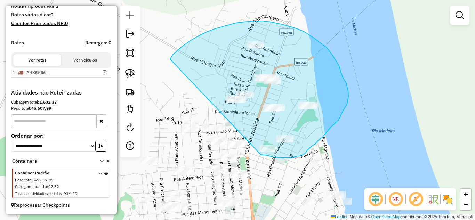
drag, startPoint x: 170, startPoint y: 59, endPoint x: 261, endPoint y: 155, distance: 132.0
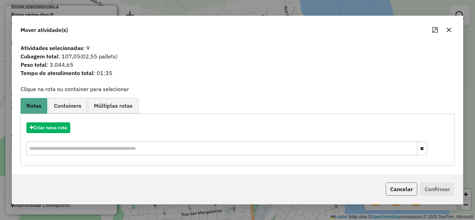
click at [395, 190] on button "Cancelar" at bounding box center [402, 189] width 32 height 13
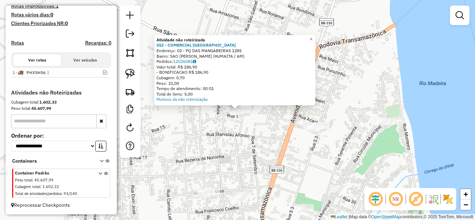
click at [247, 117] on div "Atividade não roteirizada 552 - COMERCIAL ALTAS HORA Endereço: 02 - PQ DAS MANG…" at bounding box center [237, 110] width 475 height 220
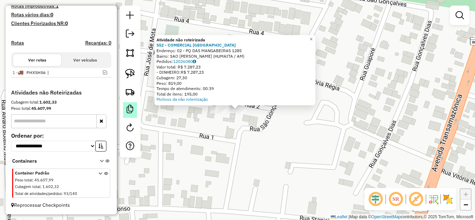
drag, startPoint x: 219, startPoint y: 126, endPoint x: 128, endPoint y: 109, distance: 92.8
click at [219, 126] on div "Atividade não roteirizada 552 - COMERCIAL ALTAS HORA Endereço: 02 - PQ DAS MANG…" at bounding box center [237, 110] width 475 height 220
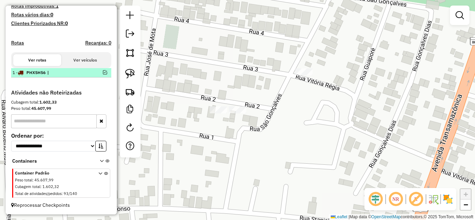
click at [103, 73] on em at bounding box center [105, 72] width 4 height 4
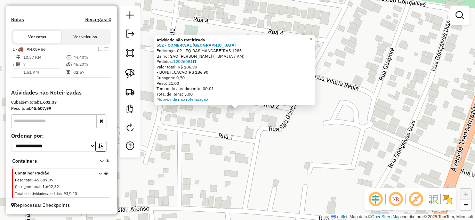
click at [204, 135] on div "Atividade não roteirizada 552 - COMERCIAL ALTAS HORA Endereço: 02 - PQ DAS MANG…" at bounding box center [237, 110] width 475 height 220
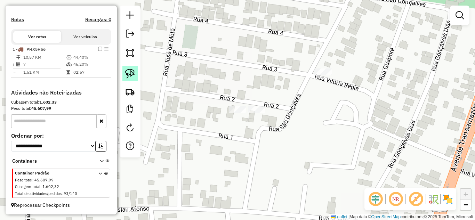
click at [136, 76] on link at bounding box center [130, 73] width 15 height 15
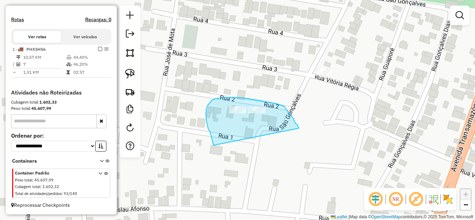
drag, startPoint x: 212, startPoint y: 137, endPoint x: 299, endPoint y: 128, distance: 87.8
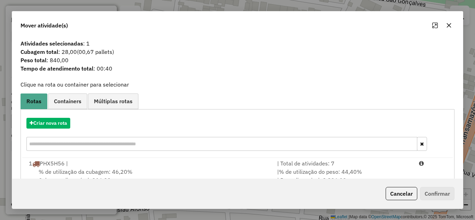
click at [334, 168] on div "| % de utilização do peso: 44,40% | Peso disponível: 8.896,09" at bounding box center [344, 176] width 142 height 17
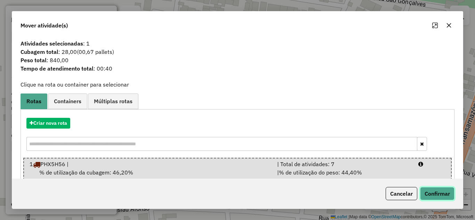
click at [429, 192] on button "Confirmar" at bounding box center [437, 193] width 34 height 13
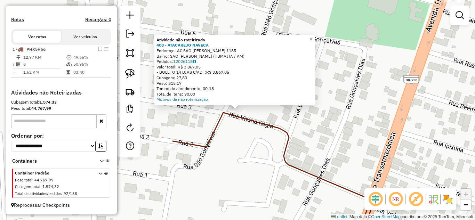
click at [264, 146] on div "Atividade não roteirizada 408 - ATACAREJO NAVECA Endereço: AC SAO [PERSON_NAME]…" at bounding box center [237, 110] width 475 height 220
click at [230, 125] on div "Atividade não roteirizada 408 - ATACAREJO NAVECA Endereço: AC SAO [PERSON_NAME]…" at bounding box center [237, 110] width 475 height 220
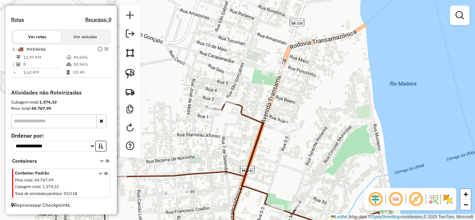
drag, startPoint x: 225, startPoint y: 154, endPoint x: 220, endPoint y: 132, distance: 22.3
click at [220, 132] on div "Janela de atendimento Grade de atendimento Capacidade Transportadoras Veículos …" at bounding box center [237, 110] width 475 height 220
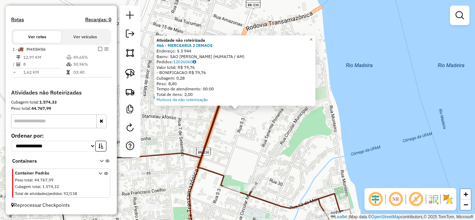
click at [253, 132] on div "Atividade não roteirizada 466 - MERCEARIA 2 IRMAOS Endereço: S 3 944 Bairro: SA…" at bounding box center [237, 110] width 475 height 220
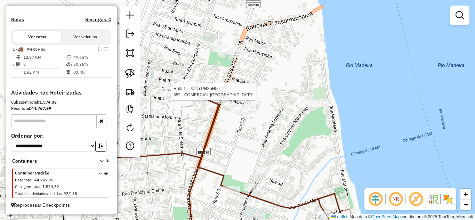
select select "**********"
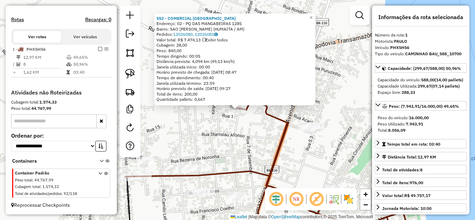
click at [182, 147] on div "552 - COMERCIAL ALTAS HORA Endereço: 02 - PQ DAS MANGABEIRAS 1285 Bairro: SAO […" at bounding box center [237, 110] width 475 height 220
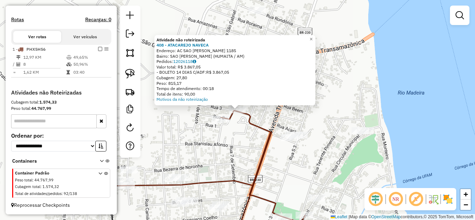
click at [246, 135] on div "Atividade não roteirizada 408 - ATACAREJO NAVECA Endereço: AC SAO [PERSON_NAME]…" at bounding box center [237, 110] width 475 height 220
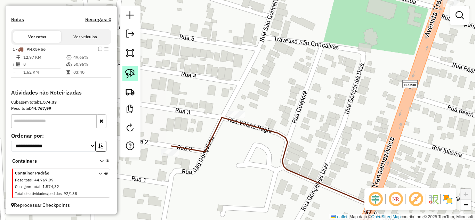
click at [134, 77] on img at bounding box center [130, 74] width 10 height 10
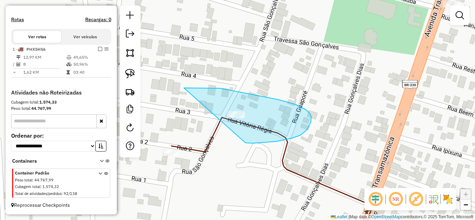
drag, startPoint x: 184, startPoint y: 88, endPoint x: 244, endPoint y: 140, distance: 79.2
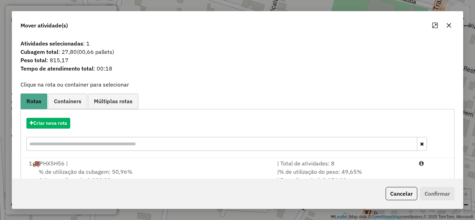
click at [349, 165] on div "| Total de atividades: 8" at bounding box center [344, 163] width 142 height 8
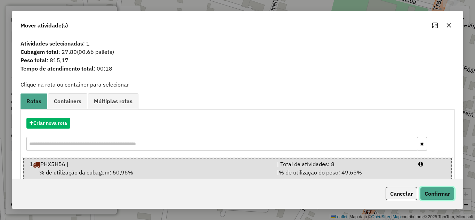
click at [432, 189] on button "Confirmar" at bounding box center [437, 193] width 34 height 13
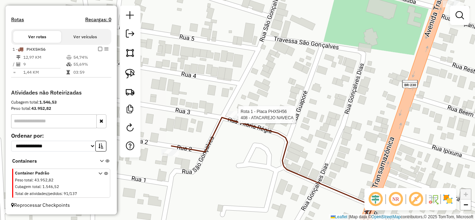
select select "**********"
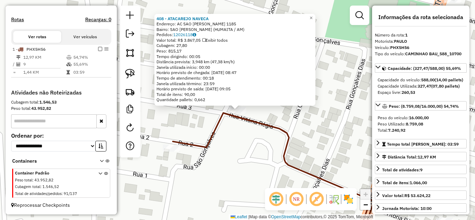
click at [237, 155] on div "408 - ATACAREJO NAVECA Endereço: AC SAO [PERSON_NAME] 1185 Bairro: SAO [PERSON_…" at bounding box center [237, 110] width 475 height 220
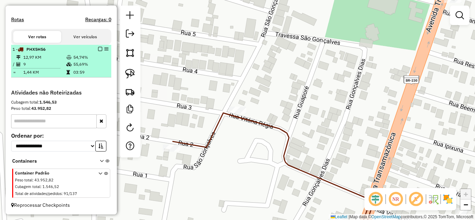
click at [99, 49] on em at bounding box center [100, 49] width 4 height 4
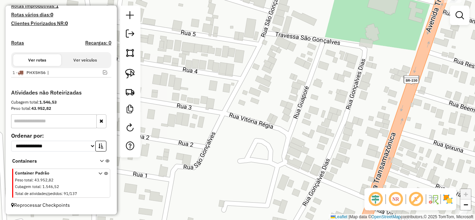
scroll to position [193, 0]
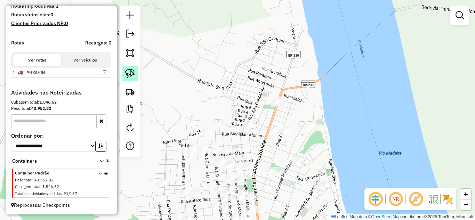
click at [133, 73] on img at bounding box center [130, 74] width 10 height 10
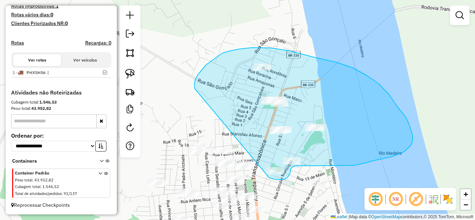
drag, startPoint x: 195, startPoint y: 89, endPoint x: 269, endPoint y: 176, distance: 114.1
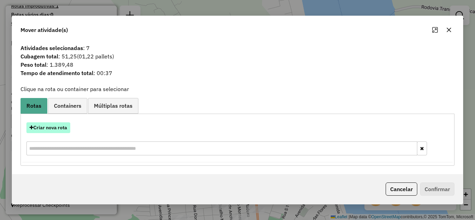
click at [53, 128] on button "Criar nova rota" at bounding box center [48, 128] width 44 height 11
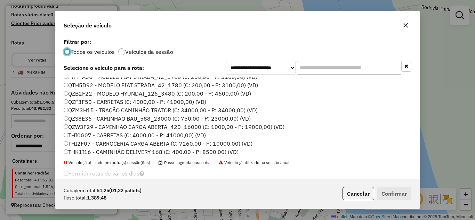
scroll to position [24, 0]
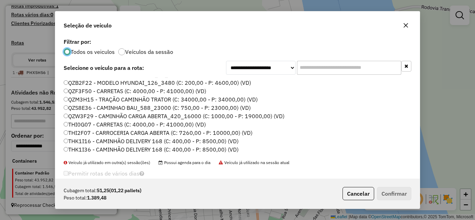
click at [84, 139] on label "THK1I16 - CAMINHÃO DELIVERY 168 (C: 400,00 - P: 8500,00) (VD)" at bounding box center [151, 141] width 175 height 8
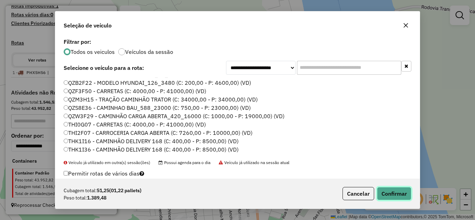
click at [386, 195] on button "Confirmar" at bounding box center [394, 193] width 34 height 13
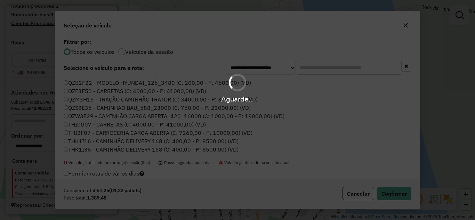
scroll to position [216, 0]
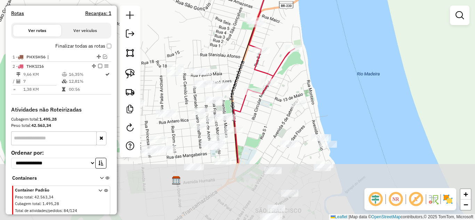
drag, startPoint x: 328, startPoint y: 167, endPoint x: 306, endPoint y: 88, distance: 81.9
click at [306, 88] on div "Janela de atendimento Grade de atendimento Capacidade Transportadoras Veículos …" at bounding box center [237, 110] width 475 height 220
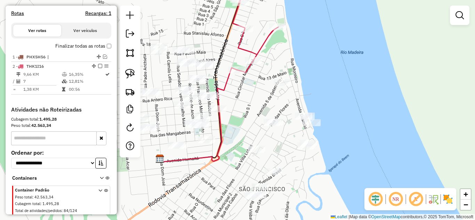
click at [270, 100] on div "Janela de atendimento Grade de atendimento Capacidade Transportadoras Veículos …" at bounding box center [237, 110] width 475 height 220
click at [128, 73] on img at bounding box center [130, 74] width 10 height 10
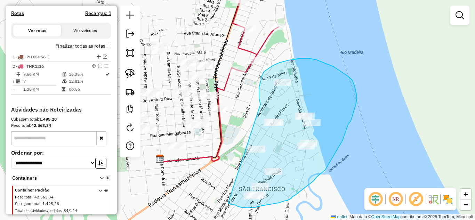
drag, startPoint x: 261, startPoint y: 104, endPoint x: 227, endPoint y: 198, distance: 99.4
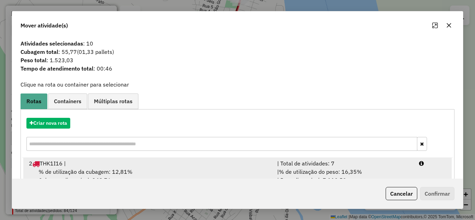
click at [275, 168] on div "| % de utilização do peso: 16,35% | Peso disponível: 7.110,52" at bounding box center [344, 176] width 142 height 17
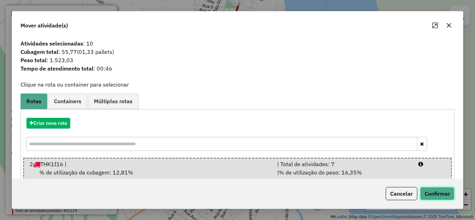
click at [433, 190] on button "Confirmar" at bounding box center [437, 193] width 34 height 13
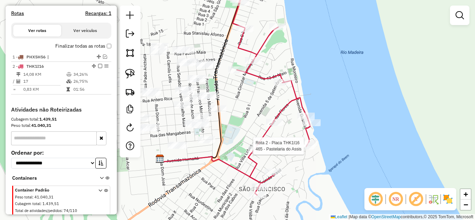
scroll to position [239, 0]
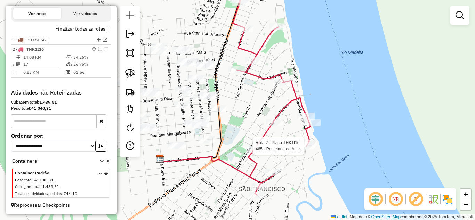
select select "**********"
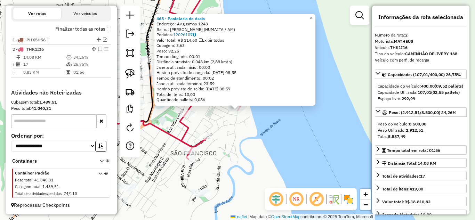
click at [303, 167] on div "465 - Pastelaria do Assis Endereço: Av.gusmao 1243 Bairro: [PERSON_NAME] (HUMAI…" at bounding box center [237, 110] width 475 height 220
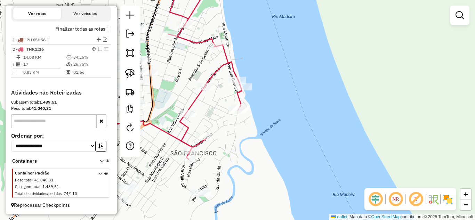
select select "**********"
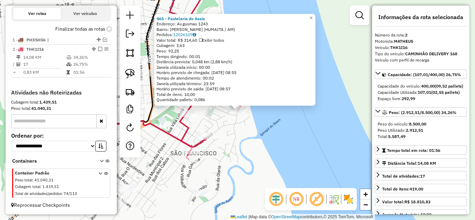
click at [299, 151] on div "465 - Pastelaria do Assis Endereço: Av.gusmao 1243 Bairro: [PERSON_NAME] (HUMAI…" at bounding box center [237, 110] width 475 height 220
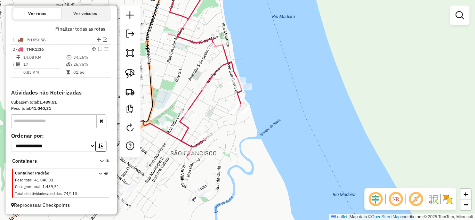
drag, startPoint x: 265, startPoint y: 152, endPoint x: 367, endPoint y: 160, distance: 102.6
click at [367, 160] on div "Janela de atendimento Grade de atendimento Capacidade Transportadoras Veículos …" at bounding box center [237, 110] width 475 height 220
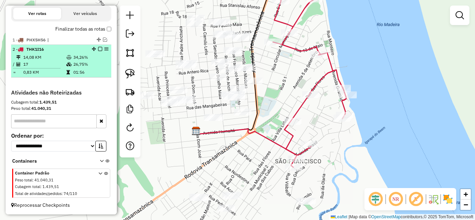
click at [98, 49] on em at bounding box center [100, 49] width 4 height 4
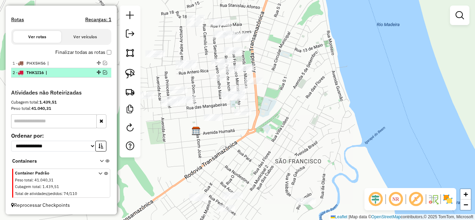
scroll to position [216, 0]
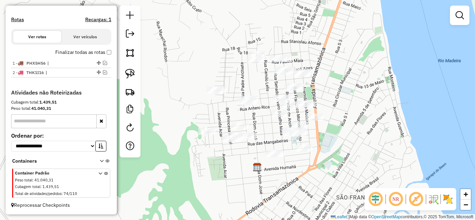
drag, startPoint x: 222, startPoint y: 144, endPoint x: 259, endPoint y: 168, distance: 43.7
click at [259, 168] on img at bounding box center [257, 167] width 9 height 9
click at [135, 70] on link at bounding box center [130, 73] width 15 height 15
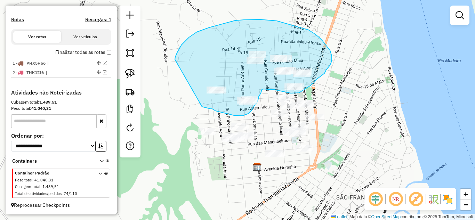
drag, startPoint x: 185, startPoint y: 41, endPoint x: 195, endPoint y: 102, distance: 62.0
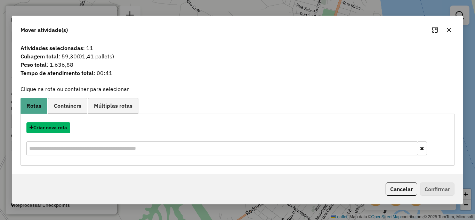
click at [58, 129] on button "Criar nova rota" at bounding box center [48, 128] width 44 height 11
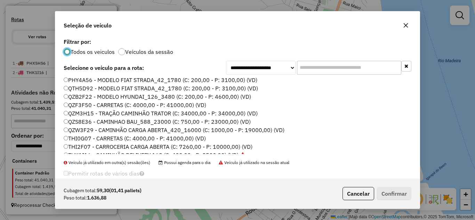
scroll to position [24, 0]
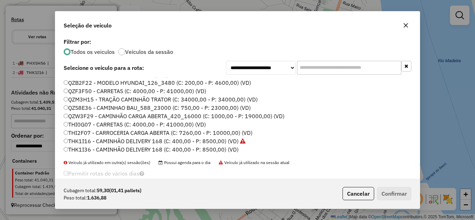
click at [96, 149] on label "THK1I36 - CAMINHÃO DELIVERY 168 (C: 400,00 - P: 8500,00) (VD)" at bounding box center [151, 149] width 175 height 8
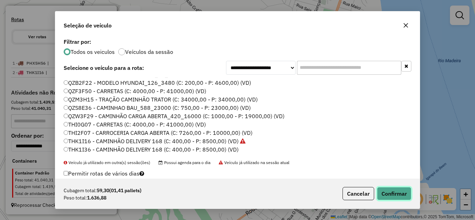
click at [382, 195] on button "Confirmar" at bounding box center [394, 193] width 34 height 13
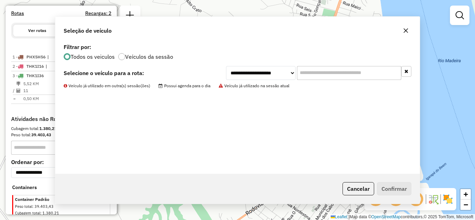
scroll to position [239, 0]
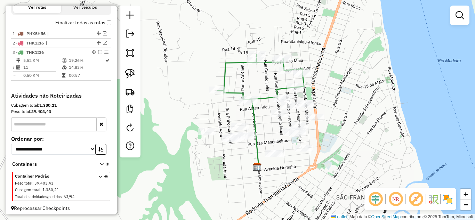
drag, startPoint x: 205, startPoint y: 119, endPoint x: 187, endPoint y: 90, distance: 34.5
click at [187, 90] on div "Janela de atendimento Grade de atendimento Capacidade Transportadoras Veículos …" at bounding box center [237, 110] width 475 height 220
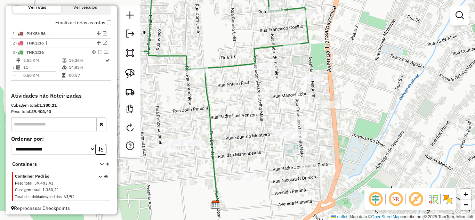
drag, startPoint x: 236, startPoint y: 84, endPoint x: 235, endPoint y: 93, distance: 8.8
click at [235, 93] on div "Janela de atendimento Grade de atendimento Capacidade Transportadoras Veículos …" at bounding box center [237, 110] width 475 height 220
click at [130, 74] on img at bounding box center [130, 74] width 10 height 10
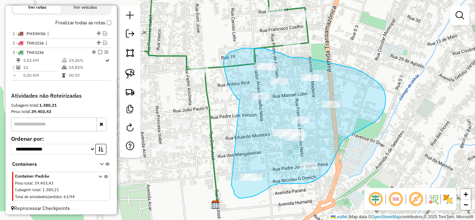
drag, startPoint x: 240, startPoint y: 100, endPoint x: 231, endPoint y: 179, distance: 80.2
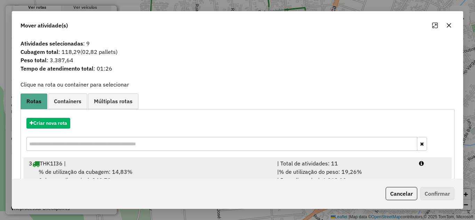
click at [299, 168] on span "% de utilização do peso: 19,26%" at bounding box center [320, 171] width 83 height 7
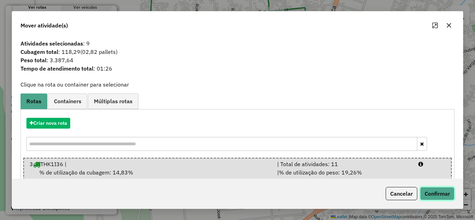
click at [431, 195] on button "Confirmar" at bounding box center [437, 193] width 34 height 13
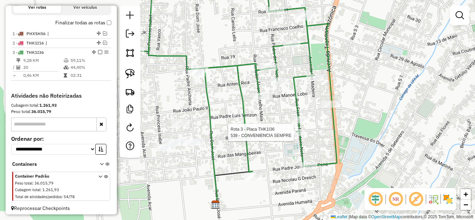
scroll to position [249, 0]
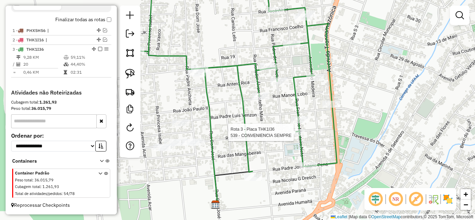
select select "**********"
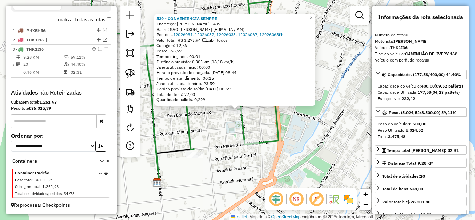
click at [346, 144] on div "539 - CONVENIENCIA SEMPRE Endereço: [PERSON_NAME] 1499 Bairro: SAO [PERSON_NAME…" at bounding box center [237, 110] width 475 height 220
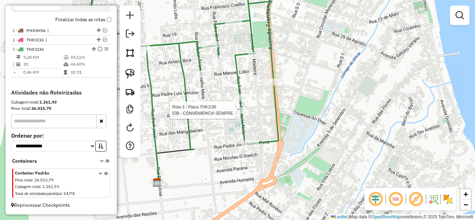
select select "**********"
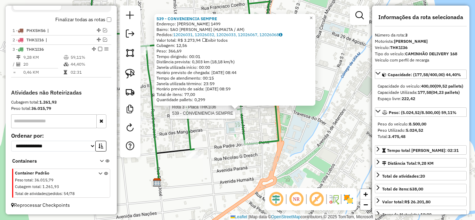
click at [269, 121] on div "Rota 3 - Placa THK1I36 539 - CONVENIENCIA SEMPRE 539 - CONVENIENCIA SEMPRE Ende…" at bounding box center [237, 110] width 475 height 220
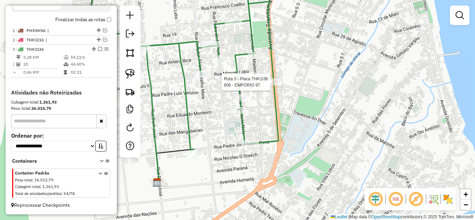
select select "**********"
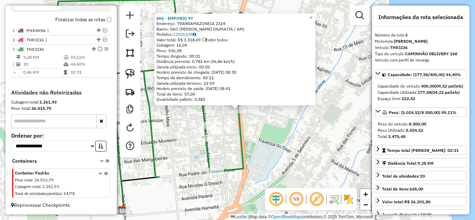
click at [289, 124] on div "806 - EMPORIO 97 Endereço: TRANSAMAZONICA 2324 Bairro: [GEOGRAPHIC_DATA] (HUMAI…" at bounding box center [237, 110] width 475 height 220
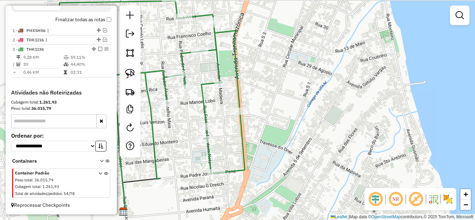
drag, startPoint x: 282, startPoint y: 132, endPoint x: 333, endPoint y: 143, distance: 53.0
click at [333, 143] on div "Janela de atendimento Grade de atendimento Capacidade Transportadoras Veículos …" at bounding box center [237, 110] width 475 height 220
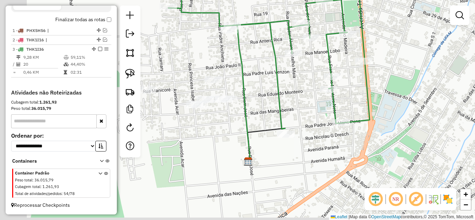
drag, startPoint x: 206, startPoint y: 125, endPoint x: 270, endPoint y: 73, distance: 82.5
click at [280, 63] on icon at bounding box center [269, 33] width 202 height 194
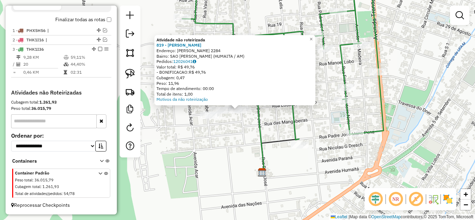
click at [258, 131] on icon at bounding box center [254, 104] width 22 height 136
select select "**********"
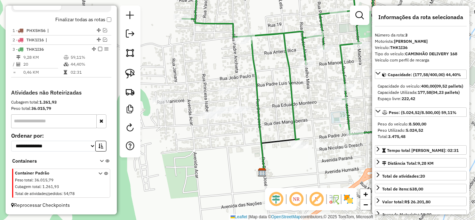
click at [296, 140] on icon at bounding box center [283, 59] width 202 height 162
click at [291, 162] on div "Janela de atendimento Grade de atendimento Capacidade Transportadoras Veículos …" at bounding box center [237, 110] width 475 height 220
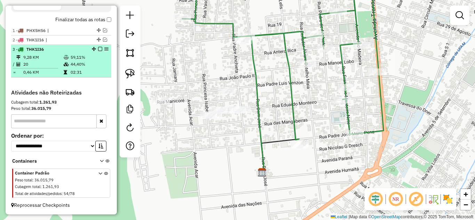
click at [99, 50] on em at bounding box center [100, 49] width 4 height 4
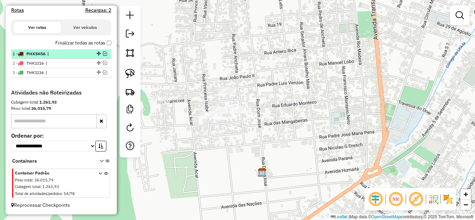
scroll to position [226, 0]
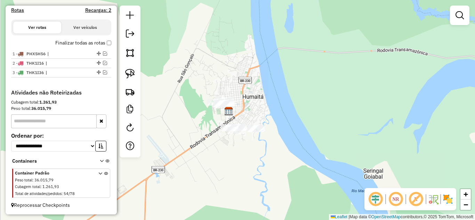
drag, startPoint x: 176, startPoint y: 113, endPoint x: 207, endPoint y: 117, distance: 31.3
click at [207, 117] on div "Janela de atendimento Grade de atendimento Capacidade Transportadoras Veículos …" at bounding box center [237, 110] width 475 height 220
click at [103, 62] on em at bounding box center [105, 63] width 4 height 4
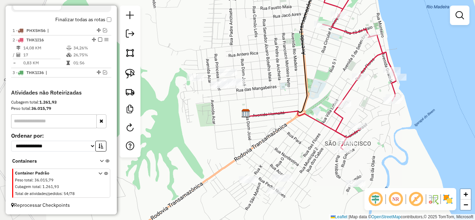
drag, startPoint x: 223, startPoint y: 102, endPoint x: 315, endPoint y: 77, distance: 95.4
click at [315, 77] on div "Janela de atendimento Grade de atendimento Capacidade Transportadoras Veículos …" at bounding box center [237, 110] width 475 height 220
click at [133, 75] on img at bounding box center [130, 74] width 10 height 10
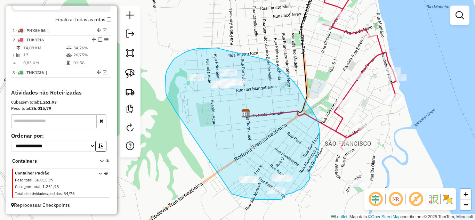
drag, startPoint x: 175, startPoint y: 110, endPoint x: 232, endPoint y: 194, distance: 101.2
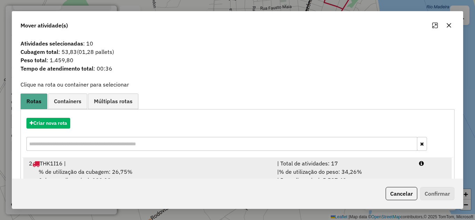
click at [306, 170] on span "% de utilização do peso: 34,26%" at bounding box center [320, 171] width 83 height 7
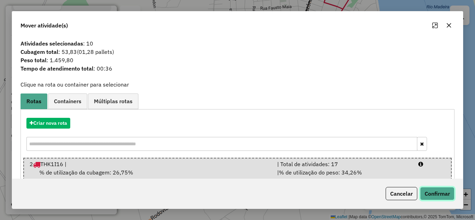
click at [430, 191] on button "Confirmar" at bounding box center [437, 193] width 34 height 13
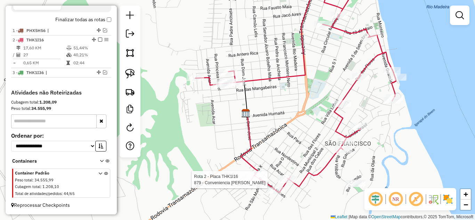
select select "**********"
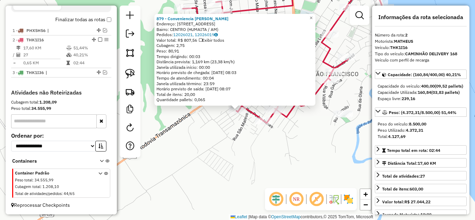
click at [286, 164] on div "879 - Conveniencia [PERSON_NAME] Endereço: [STREET_ADDRESS] Pedidos: 12026021, …" at bounding box center [237, 110] width 475 height 220
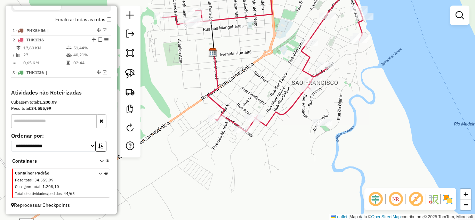
drag, startPoint x: 302, startPoint y: 151, endPoint x: 244, endPoint y: 161, distance: 58.6
click at [245, 161] on div "Janela de atendimento Grade de atendimento Capacidade Transportadoras Veículos …" at bounding box center [237, 110] width 475 height 220
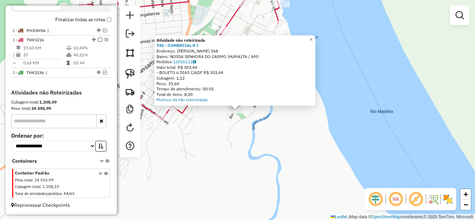
click at [266, 146] on div "Atividade não roteirizada 745 - COMERCIAL R I Endereço: [PERSON_NAME] 368 Bairr…" at bounding box center [237, 110] width 475 height 220
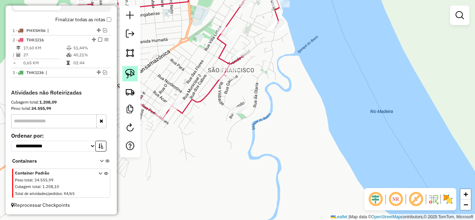
click at [137, 76] on link at bounding box center [130, 73] width 15 height 15
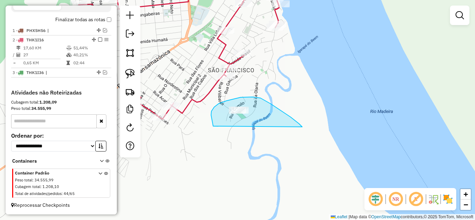
drag, startPoint x: 213, startPoint y: 126, endPoint x: 303, endPoint y: 125, distance: 89.5
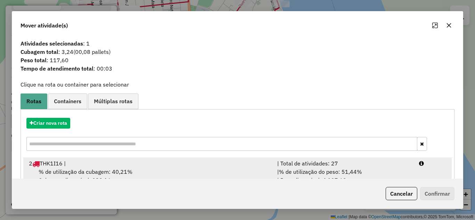
click at [273, 160] on div "| Total de atividades: 27" at bounding box center [344, 163] width 142 height 8
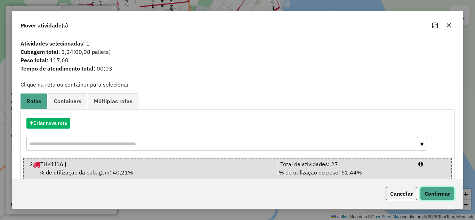
click at [426, 191] on button "Confirmar" at bounding box center [437, 193] width 34 height 13
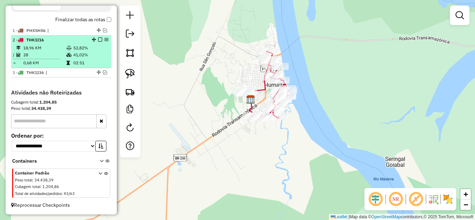
click at [98, 40] on em at bounding box center [100, 40] width 4 height 4
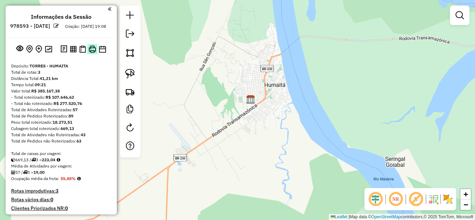
scroll to position [0, 0]
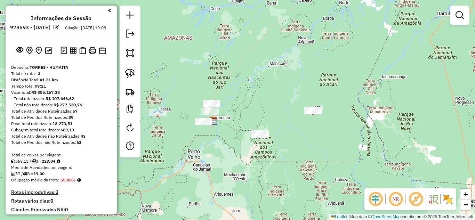
drag, startPoint x: 203, startPoint y: 135, endPoint x: 219, endPoint y: 140, distance: 16.7
click at [219, 140] on div "Janela de atendimento Grade de atendimento Capacidade Transportadoras Veículos …" at bounding box center [237, 110] width 475 height 220
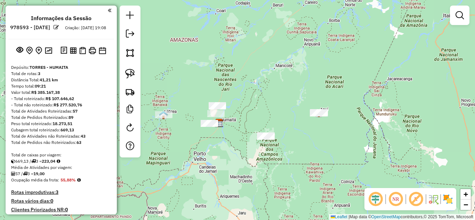
click at [261, 140] on div at bounding box center [265, 136] width 17 height 7
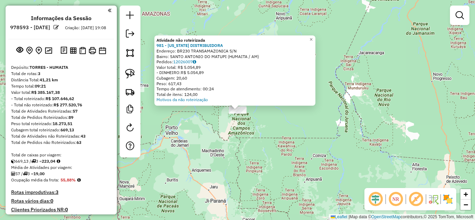
click at [243, 135] on div "Atividade não roteirizada 981 - [US_STATE] DISTRIBUIDORA Endereço: BR230 TRANSA…" at bounding box center [237, 110] width 475 height 220
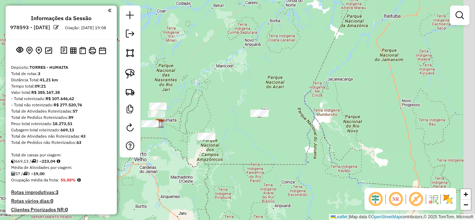
drag, startPoint x: 278, startPoint y: 123, endPoint x: 246, endPoint y: 149, distance: 41.0
click at [246, 149] on div "Janela de atendimento Grade de atendimento Capacidade Transportadoras Veículos …" at bounding box center [237, 110] width 475 height 220
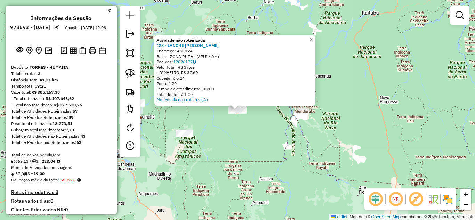
click at [250, 139] on div "Atividade não roteirizada 128 - LANCHE [PERSON_NAME] Endereço: AM-174 Bairro: Z…" at bounding box center [237, 110] width 475 height 220
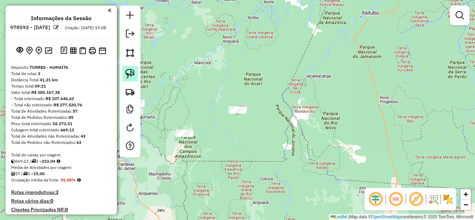
click at [127, 74] on img at bounding box center [130, 74] width 10 height 10
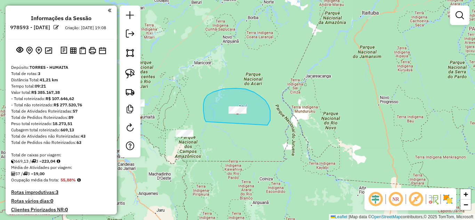
drag, startPoint x: 206, startPoint y: 122, endPoint x: 268, endPoint y: 125, distance: 61.7
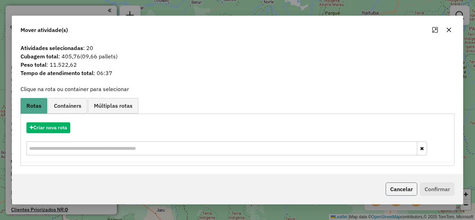
click at [399, 190] on button "Cancelar" at bounding box center [402, 189] width 32 height 13
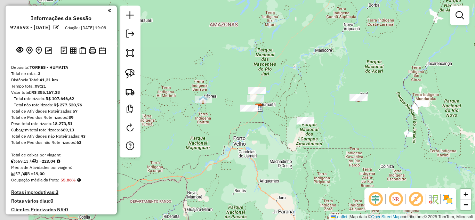
drag, startPoint x: 336, startPoint y: 156, endPoint x: 392, endPoint y: 152, distance: 56.2
click at [392, 152] on div "Janela de atendimento Grade de atendimento Capacidade Transportadoras Veículos …" at bounding box center [237, 110] width 475 height 220
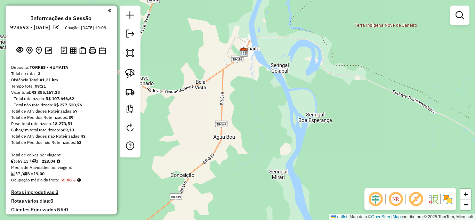
drag, startPoint x: 252, startPoint y: 77, endPoint x: 218, endPoint y: 168, distance: 96.9
click at [221, 172] on div "Janela de atendimento Grade de atendimento Capacidade Transportadoras Veículos …" at bounding box center [237, 110] width 475 height 220
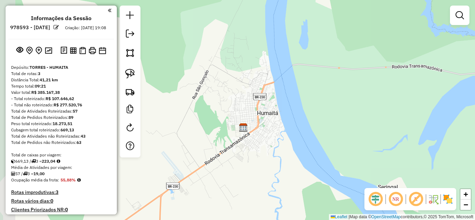
drag, startPoint x: 279, startPoint y: 139, endPoint x: 288, endPoint y: 133, distance: 10.5
click at [288, 133] on div "Janela de atendimento Grade de atendimento Capacidade Transportadoras Veículos …" at bounding box center [237, 110] width 475 height 220
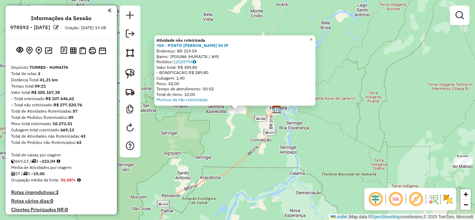
click at [248, 153] on div "Atividade não roteirizada 764 - PONTO CERTO KM 54 IP Endereço: BR 319 54 Bairro…" at bounding box center [237, 110] width 475 height 220
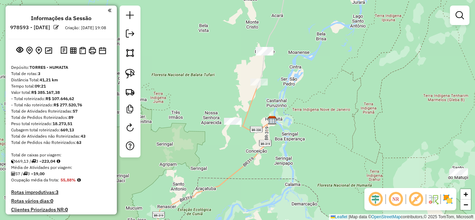
drag, startPoint x: 278, startPoint y: 155, endPoint x: 266, endPoint y: 166, distance: 16.2
click at [266, 166] on div "Janela de atendimento Grade de atendimento Capacidade Transportadoras Veículos …" at bounding box center [237, 110] width 475 height 220
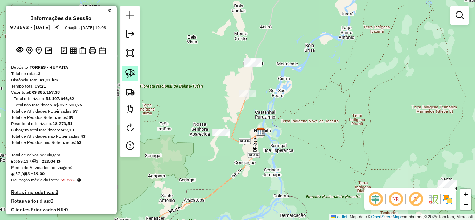
click at [136, 77] on link at bounding box center [130, 73] width 15 height 15
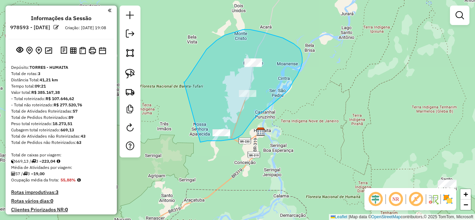
drag, startPoint x: 184, startPoint y: 82, endPoint x: 199, endPoint y: 142, distance: 61.6
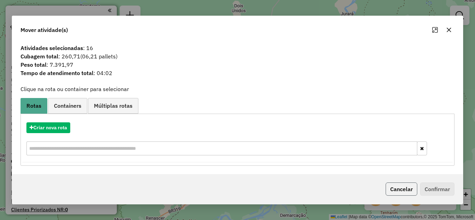
click at [412, 195] on button "Cancelar" at bounding box center [402, 189] width 32 height 13
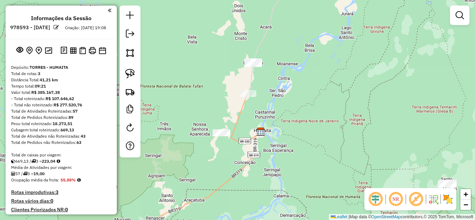
drag, startPoint x: 284, startPoint y: 172, endPoint x: 425, endPoint y: 139, distance: 144.9
click at [425, 139] on div "Janela de atendimento Grade de atendimento Capacidade Transportadoras Veículos …" at bounding box center [237, 110] width 475 height 220
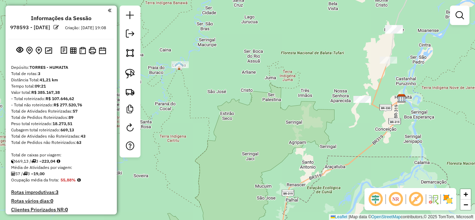
click at [180, 71] on div "Janela de atendimento Grade de atendimento Capacidade Transportadoras Veículos …" at bounding box center [237, 110] width 475 height 220
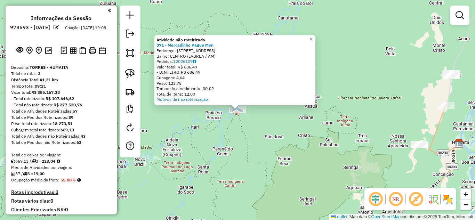
click at [219, 130] on div "Atividade não roteirizada 871 - Mercadinho Pague Men Endereço: [STREET_ADDRESS]…" at bounding box center [237, 110] width 475 height 220
click at [231, 134] on div "Atividade não roteirizada 871 - Mercadinho Pague Men Endereço: [STREET_ADDRESS]…" at bounding box center [237, 110] width 475 height 220
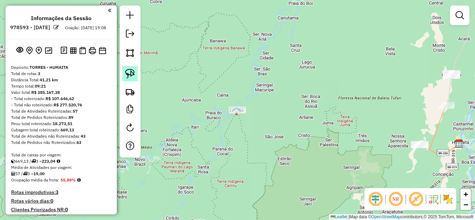
click at [130, 72] on img at bounding box center [130, 74] width 10 height 10
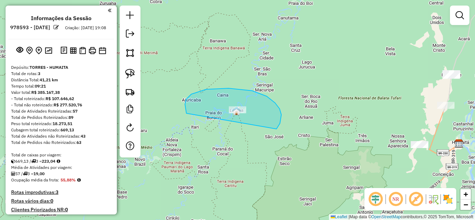
drag, startPoint x: 187, startPoint y: 113, endPoint x: 267, endPoint y: 131, distance: 82.7
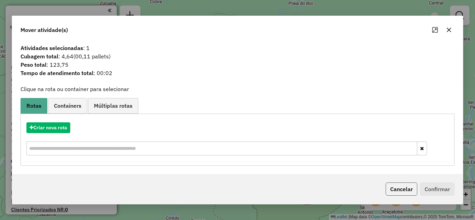
click at [397, 189] on button "Cancelar" at bounding box center [402, 189] width 32 height 13
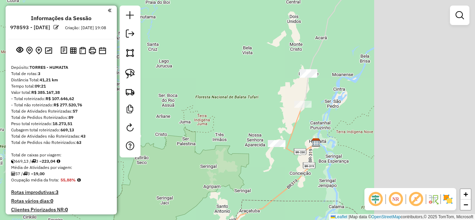
drag, startPoint x: 323, startPoint y: 152, endPoint x: 192, endPoint y: 149, distance: 131.3
click at [144, 149] on div "Janela de atendimento Grade de atendimento Capacidade Transportadoras Veículos …" at bounding box center [237, 110] width 475 height 220
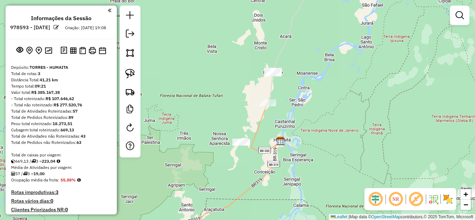
drag, startPoint x: 281, startPoint y: 152, endPoint x: 102, endPoint y: 112, distance: 183.6
click at [102, 112] on hb-router-mapa "**********" at bounding box center [237, 110] width 475 height 220
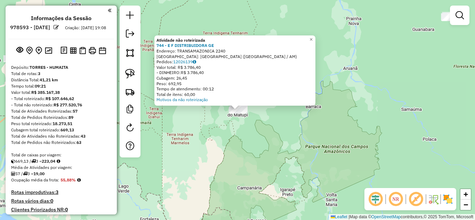
click at [243, 143] on div "Atividade não roteirizada 744 - E F DISTRIBUIDORA GE Endereço: TRANSAMAZONICA 2…" at bounding box center [237, 110] width 475 height 220
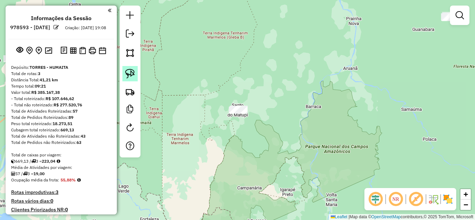
click at [126, 79] on link at bounding box center [130, 73] width 15 height 15
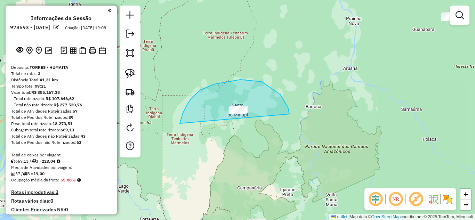
drag, startPoint x: 187, startPoint y: 105, endPoint x: 286, endPoint y: 136, distance: 103.7
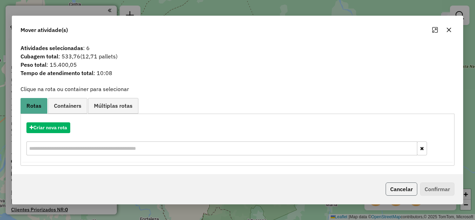
click at [396, 194] on button "Cancelar" at bounding box center [402, 189] width 32 height 13
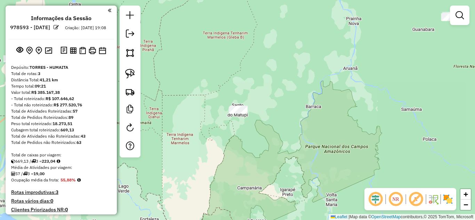
drag, startPoint x: 197, startPoint y: 190, endPoint x: 182, endPoint y: 199, distance: 17.1
click at [182, 199] on div "Janela de atendimento Grade de atendimento Capacidade Transportadoras Veículos …" at bounding box center [237, 110] width 475 height 220
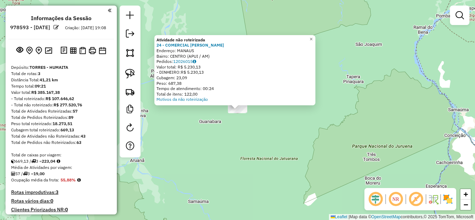
click at [234, 156] on div "Atividade não roteirizada 24 - COMERCIAL [PERSON_NAME] Endereço: MANAUS Bairro:…" at bounding box center [237, 110] width 475 height 220
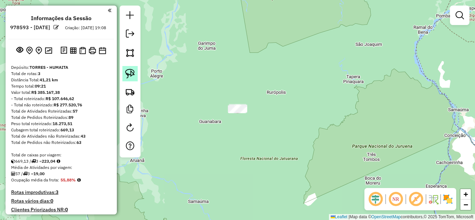
click at [130, 74] on img at bounding box center [130, 74] width 10 height 10
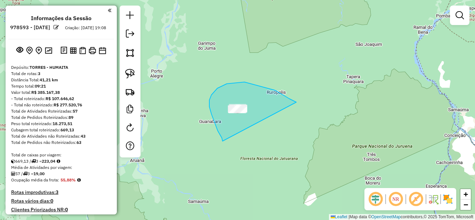
drag, startPoint x: 223, startPoint y: 141, endPoint x: 298, endPoint y: 103, distance: 84.2
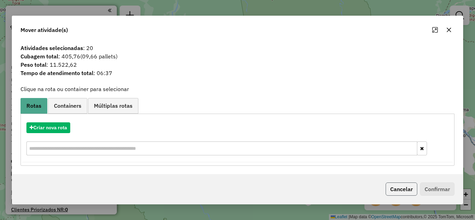
click at [395, 189] on button "Cancelar" at bounding box center [402, 189] width 32 height 13
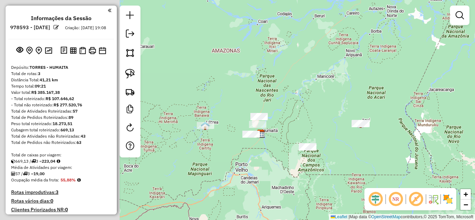
drag, startPoint x: 322, startPoint y: 143, endPoint x: 332, endPoint y: 143, distance: 10.8
click at [332, 143] on div "Janela de atendimento Grade de atendimento Capacidade Transportadoras Veículos …" at bounding box center [237, 110] width 475 height 220
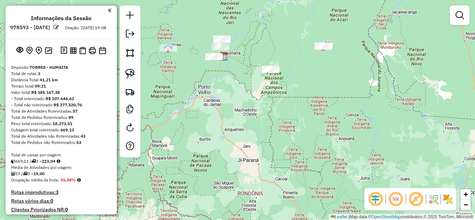
click at [334, 152] on div "Janela de atendimento Grade de atendimento Capacidade Transportadoras Veículos …" at bounding box center [237, 110] width 475 height 220
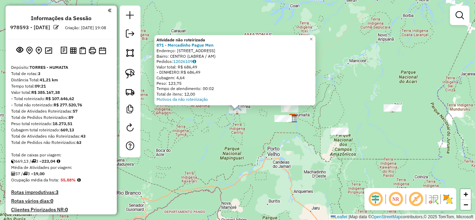
click at [245, 131] on div "Atividade não roteirizada 871 - Mercadinho Pague Men Endereço: [STREET_ADDRESS]…" at bounding box center [237, 110] width 475 height 220
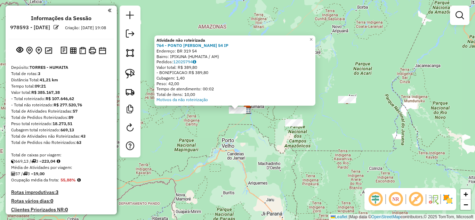
click at [258, 130] on div "Atividade não roteirizada 764 - PONTO CERTO KM 54 IP Endereço: BR 319 54 Bairro…" at bounding box center [237, 110] width 475 height 220
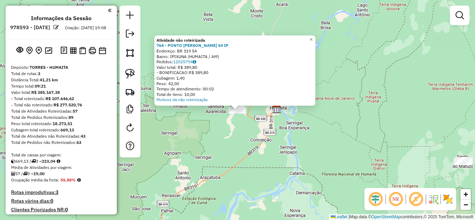
click at [272, 151] on div "Atividade não roteirizada 764 - PONTO CERTO KM 54 IP Endereço: BR 319 54 Bairro…" at bounding box center [237, 110] width 475 height 220
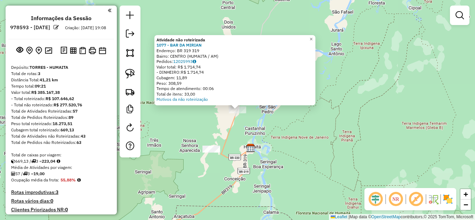
click at [260, 103] on div "Atividade não roteirizada 1077 - BAR DA [PERSON_NAME]: BR 319 319 Bairro: CENTR…" at bounding box center [235, 70] width 161 height 70
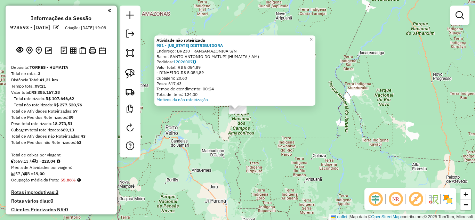
click at [273, 132] on div "Atividade não roteirizada 981 - [US_STATE] DISTRIBUIDORA Endereço: BR230 TRANSA…" at bounding box center [237, 110] width 475 height 220
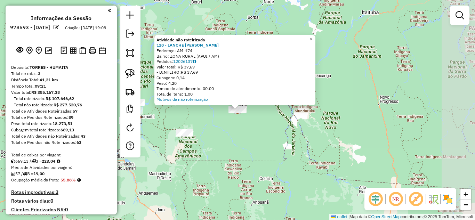
click at [266, 129] on div "Atividade não roteirizada 128 - LANCHE [PERSON_NAME] Endereço: AM-174 Bairro: Z…" at bounding box center [237, 110] width 475 height 220
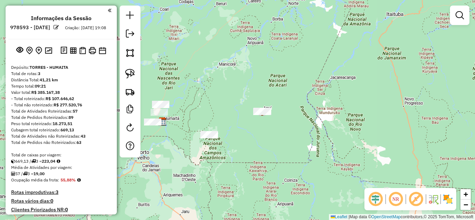
drag, startPoint x: 217, startPoint y: 130, endPoint x: 315, endPoint y: 132, distance: 98.9
click at [315, 132] on div "Janela de atendimento Grade de atendimento Capacidade Transportadoras Veículos …" at bounding box center [237, 110] width 475 height 220
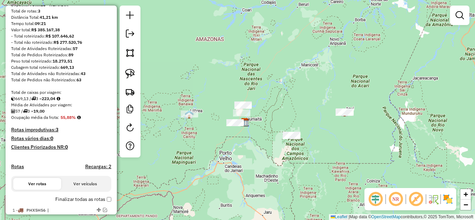
scroll to position [139, 0]
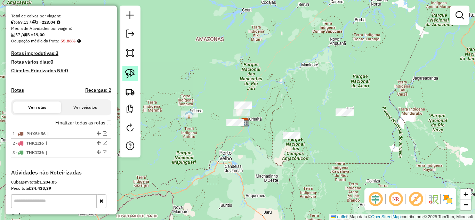
click at [134, 76] on img at bounding box center [130, 74] width 10 height 10
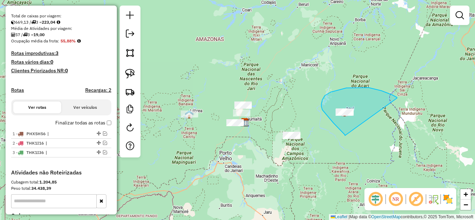
drag, startPoint x: 345, startPoint y: 136, endPoint x: 397, endPoint y: 98, distance: 64.3
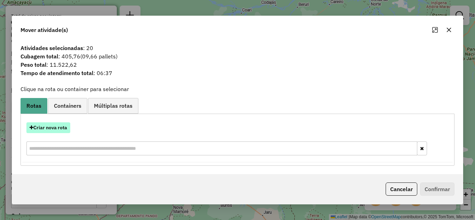
click at [55, 129] on button "Criar nova rota" at bounding box center [48, 128] width 44 height 11
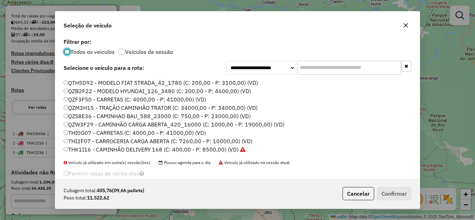
scroll to position [24, 0]
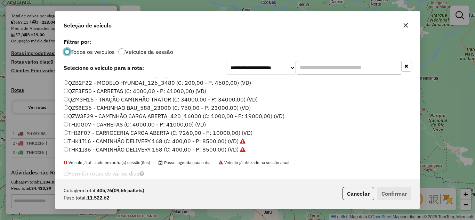
click at [91, 107] on label "QZS8E36 - CAMINHAO BAU_588_23000 (C: 750,00 - P: 23000,00) (VD)" at bounding box center [157, 108] width 187 height 8
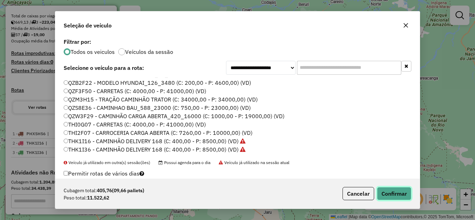
click at [385, 190] on button "Confirmar" at bounding box center [394, 193] width 34 height 13
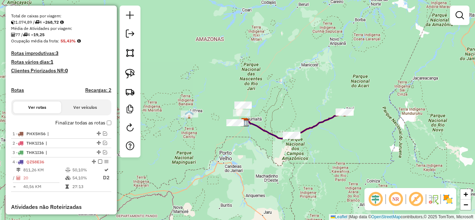
select select "**********"
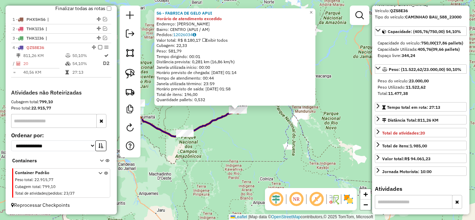
scroll to position [70, 0]
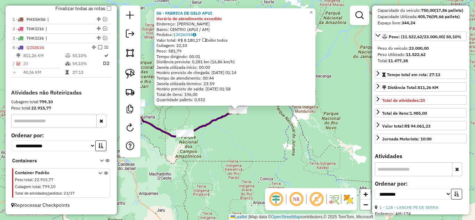
click at [274, 157] on div "56 - FABRICA DE GELO APUI Horário de atendimento excedido Endereço: [PERSON_NAM…" at bounding box center [237, 110] width 475 height 220
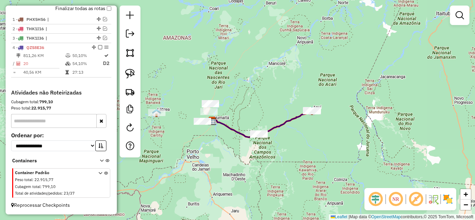
drag, startPoint x: 307, startPoint y: 162, endPoint x: 253, endPoint y: 161, distance: 54.3
click at [308, 163] on div "Janela de atendimento Grade de atendimento Capacidade Transportadoras Veículos …" at bounding box center [237, 110] width 475 height 220
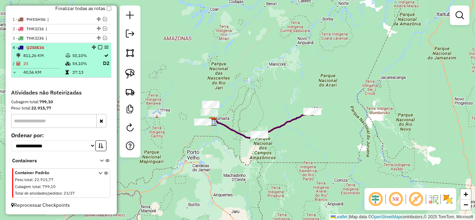
click at [98, 48] on em at bounding box center [100, 47] width 4 height 4
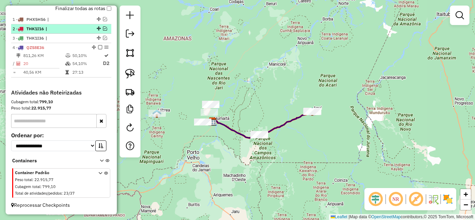
scroll to position [235, 0]
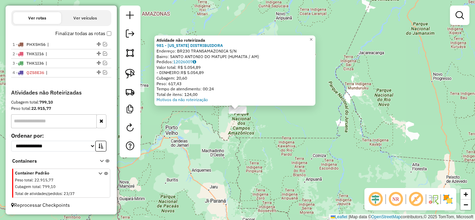
click at [196, 130] on div "Atividade não roteirizada 981 - [US_STATE] DISTRIBUIDORA Endereço: BR230 TRANSA…" at bounding box center [237, 110] width 475 height 220
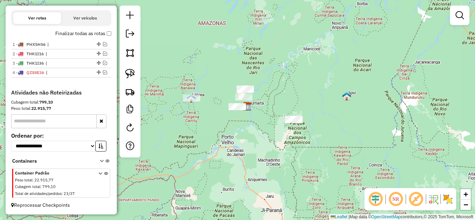
drag, startPoint x: 181, startPoint y: 132, endPoint x: 235, endPoint y: 141, distance: 55.3
click at [235, 141] on div "Janela de atendimento Grade de atendimento Capacidade Transportadoras Veículos …" at bounding box center [237, 110] width 475 height 220
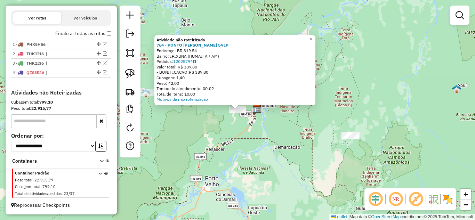
click at [228, 147] on div "Atividade não roteirizada 764 - PONTO CERTO KM 54 IP Endereço: BR 319 54 Bairro…" at bounding box center [237, 110] width 475 height 220
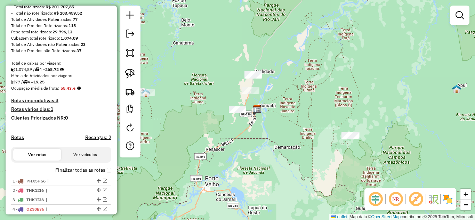
scroll to position [174, 0]
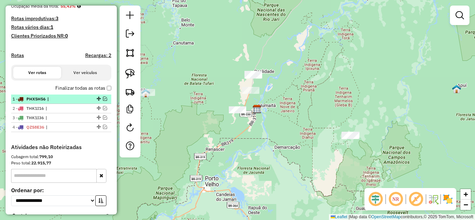
click at [103, 101] on em at bounding box center [105, 99] width 4 height 4
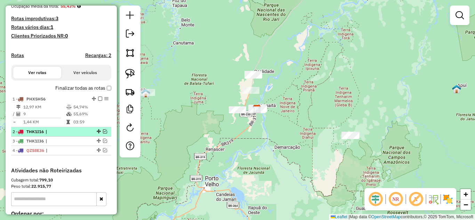
click at [103, 134] on em at bounding box center [105, 131] width 4 height 4
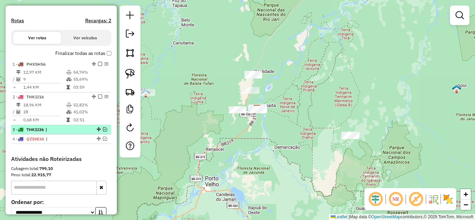
click at [103, 132] on em at bounding box center [105, 129] width 4 height 4
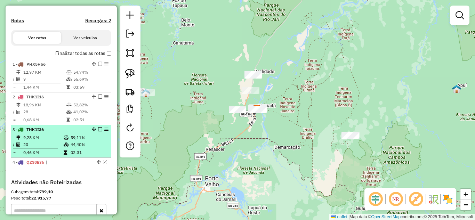
scroll to position [278, 0]
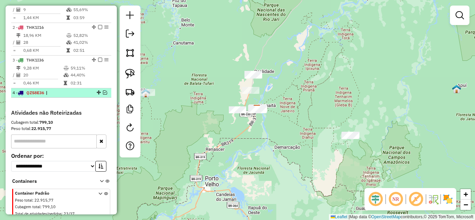
click at [104, 95] on em at bounding box center [105, 92] width 4 height 4
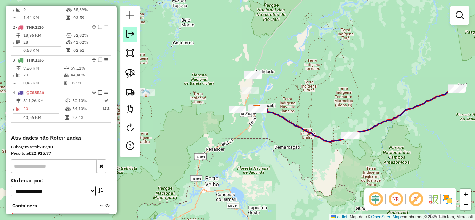
click at [134, 36] on em at bounding box center [130, 34] width 8 height 8
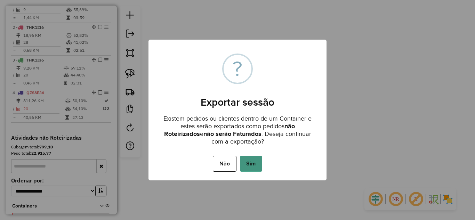
click at [256, 162] on button "Sim" at bounding box center [251, 164] width 22 height 16
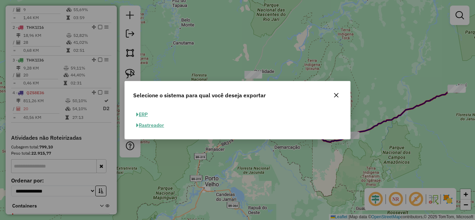
click at [147, 114] on button "ERP" at bounding box center [142, 114] width 18 height 11
select select "**"
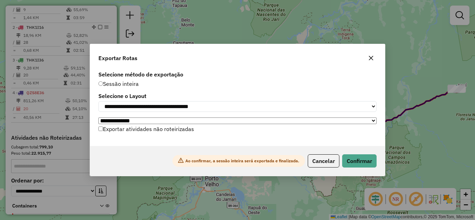
click at [356, 156] on div "Ao confirmar, a sessão inteira será exportada e finalizada. Cancelar Confirmar" at bounding box center [237, 161] width 295 height 30
click at [354, 161] on button "Confirmar" at bounding box center [360, 161] width 34 height 13
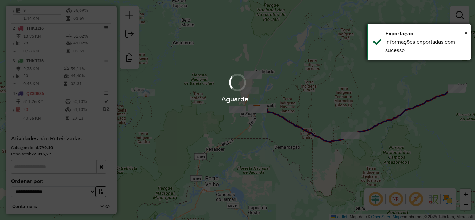
scroll to position [283, 0]
